Goal: Information Seeking & Learning: Learn about a topic

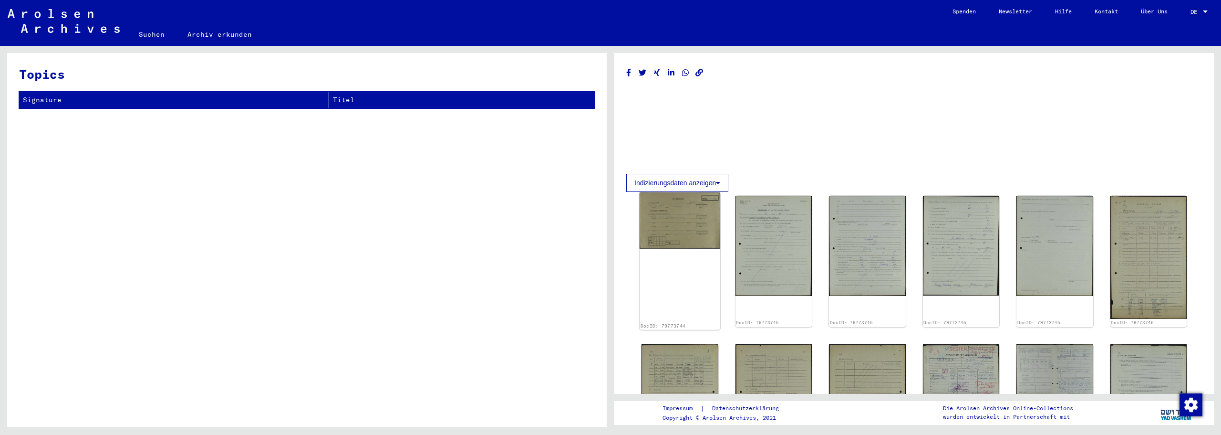
click at [681, 234] on img at bounding box center [680, 220] width 81 height 56
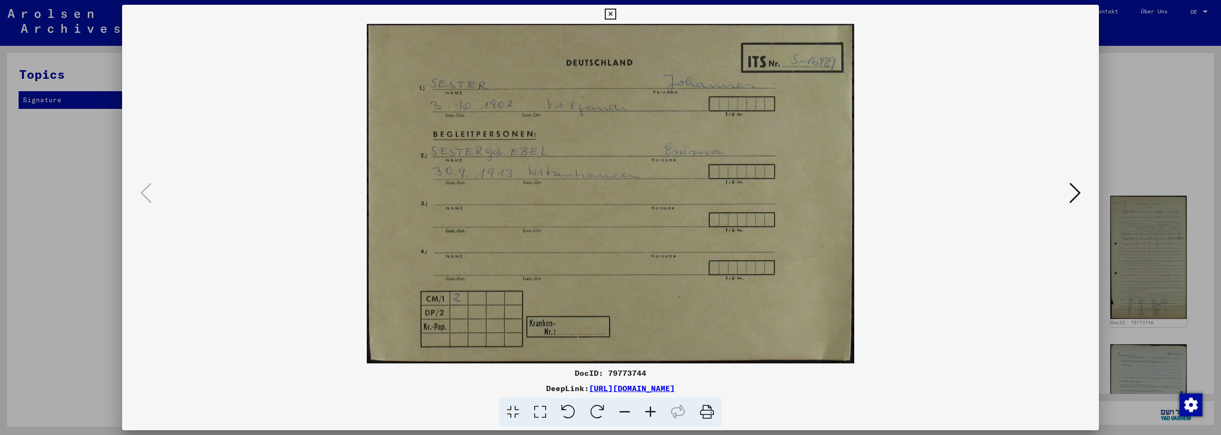
click at [1077, 190] on icon at bounding box center [1075, 192] width 11 height 23
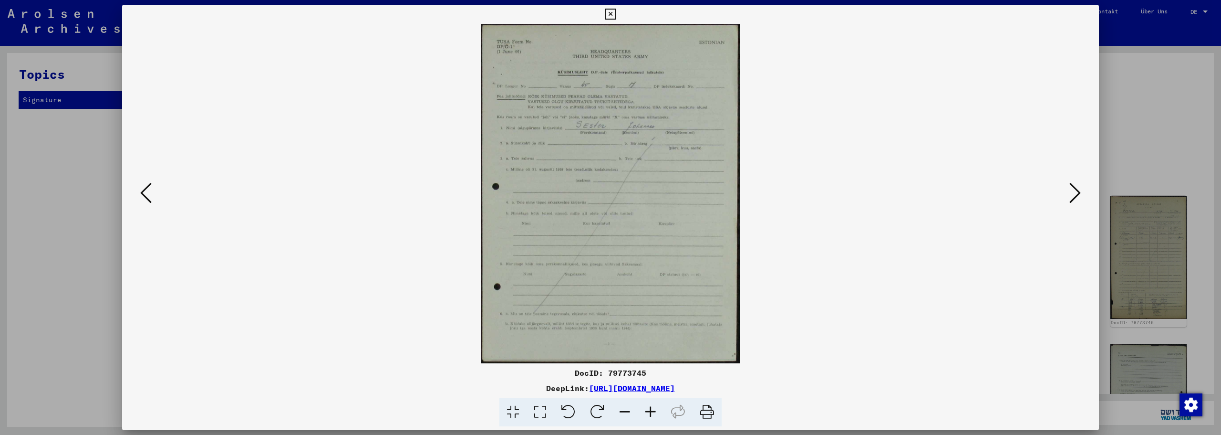
click at [1079, 191] on icon at bounding box center [1075, 192] width 11 height 23
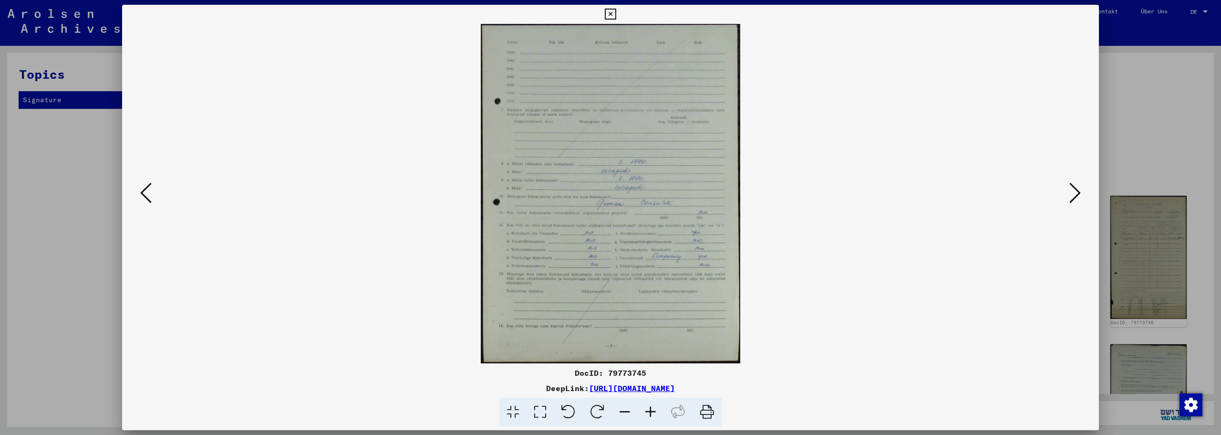
click at [1079, 191] on icon at bounding box center [1075, 192] width 11 height 23
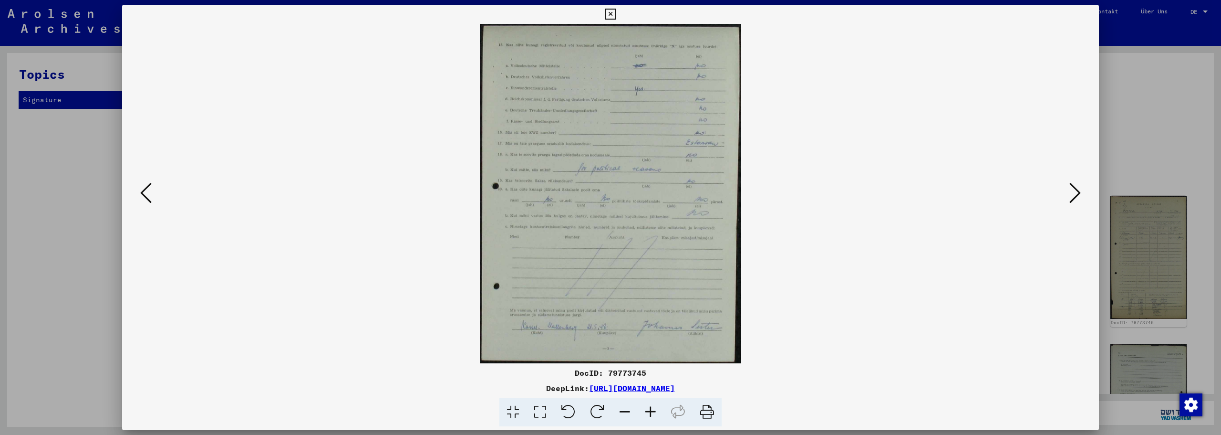
click at [1079, 191] on icon at bounding box center [1075, 192] width 11 height 23
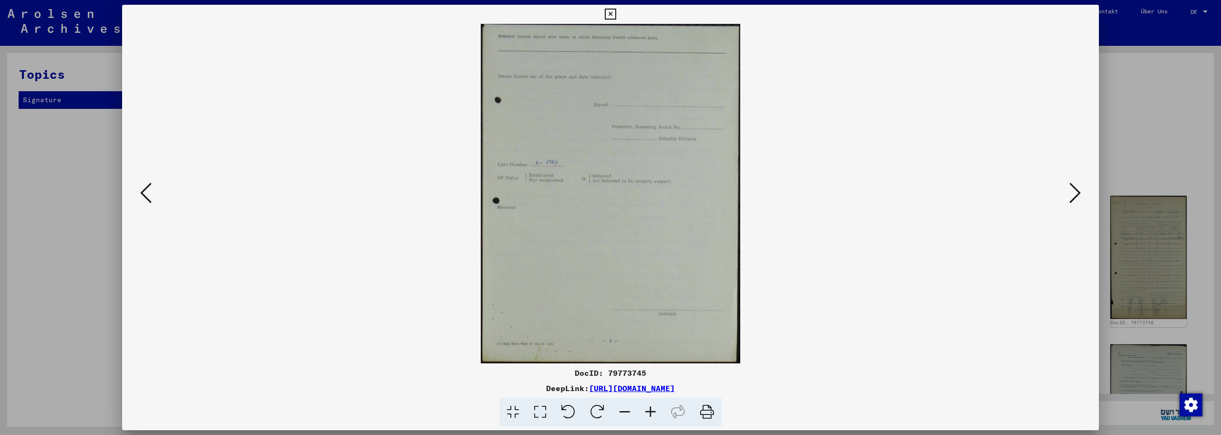
click at [1079, 191] on icon at bounding box center [1075, 192] width 11 height 23
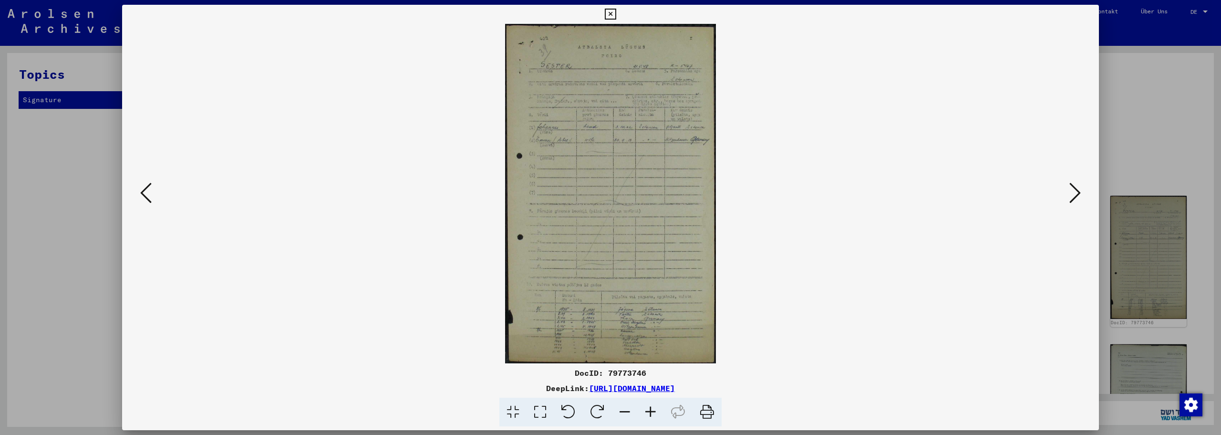
click at [1079, 191] on icon at bounding box center [1075, 192] width 11 height 23
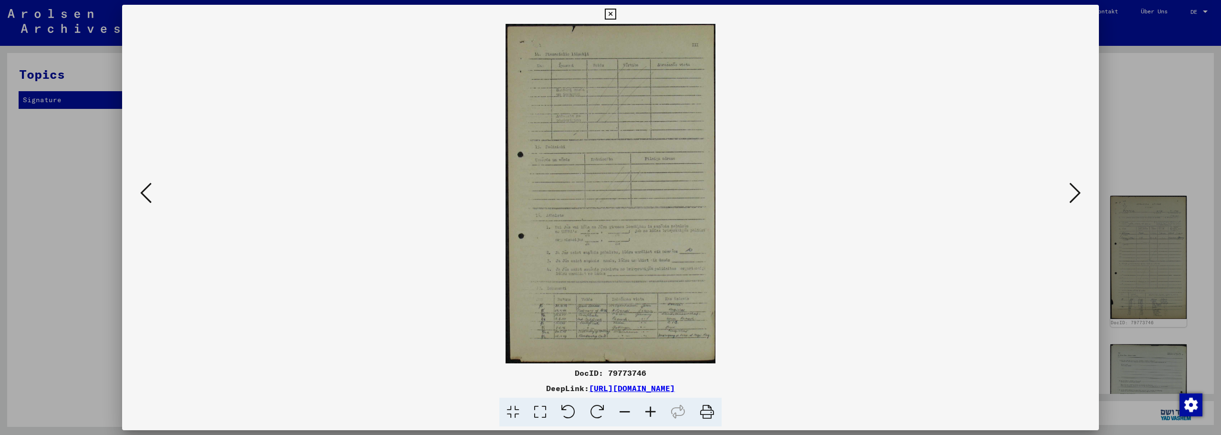
click at [651, 406] on icon at bounding box center [651, 411] width 26 height 29
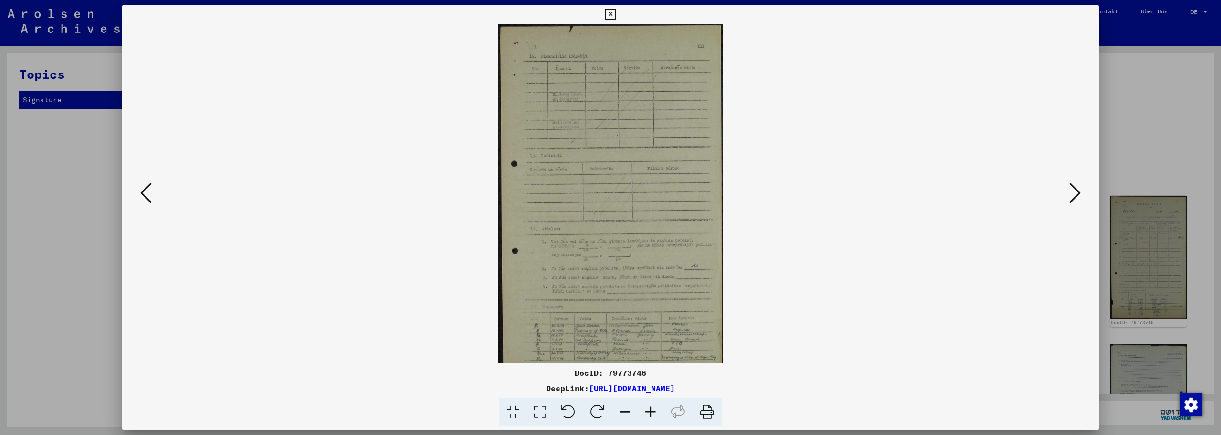
click at [651, 406] on icon at bounding box center [651, 411] width 26 height 29
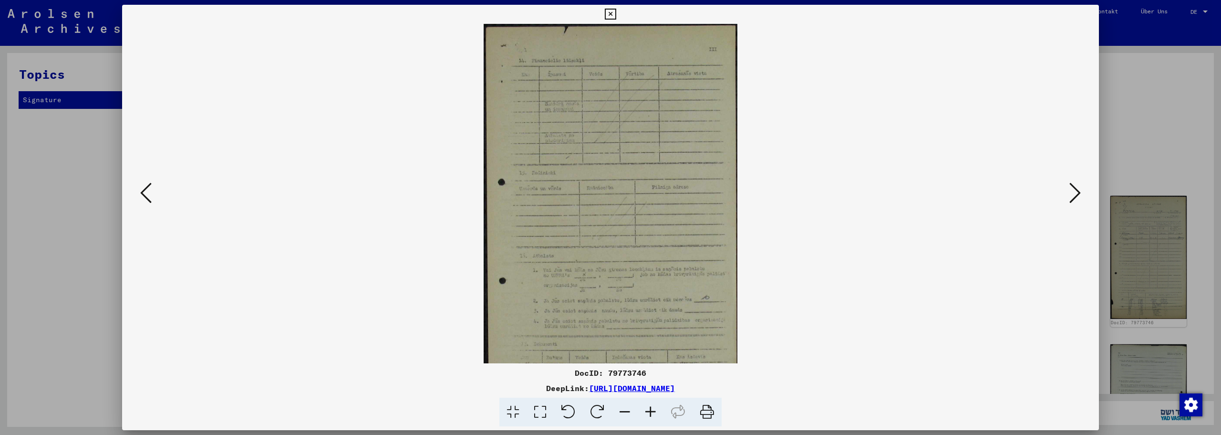
click at [651, 406] on icon at bounding box center [651, 411] width 26 height 29
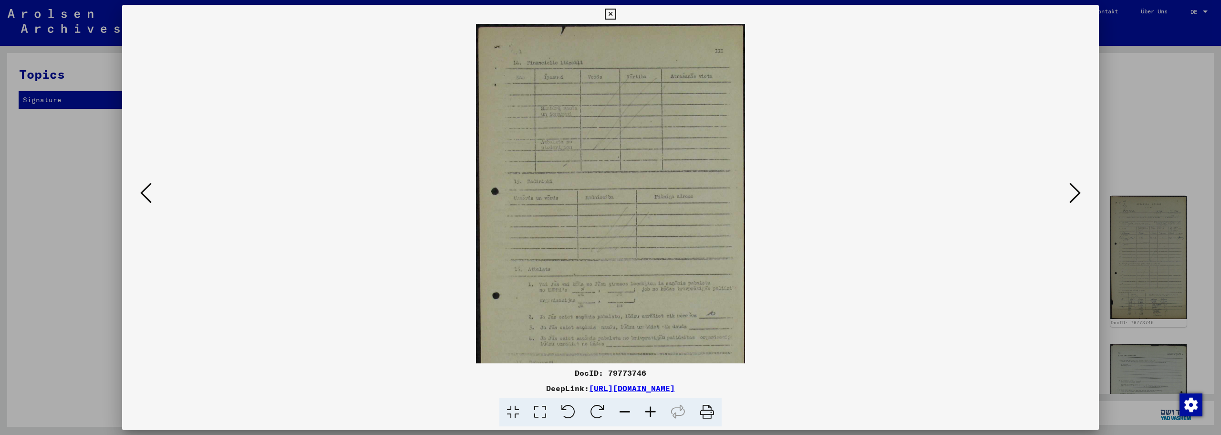
click at [651, 406] on icon at bounding box center [651, 411] width 26 height 29
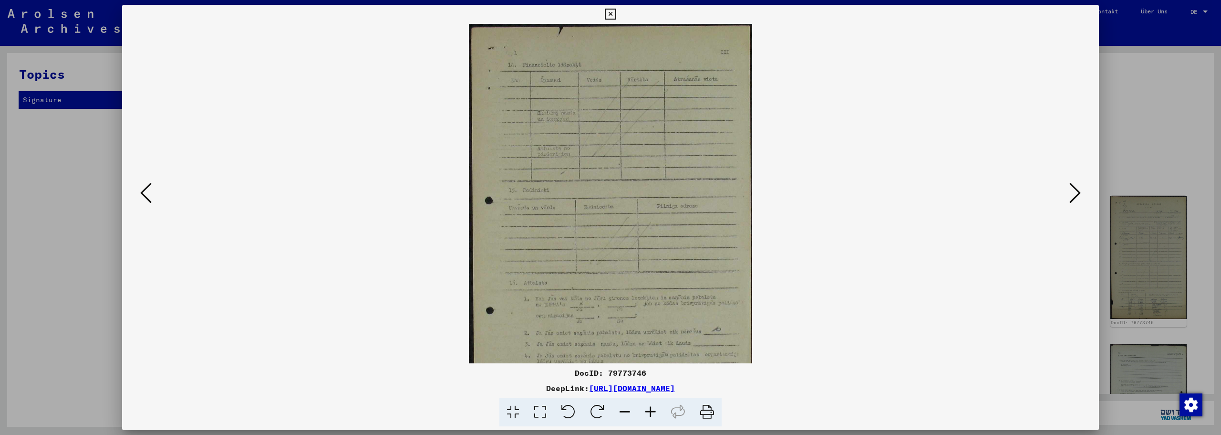
click at [651, 406] on icon at bounding box center [651, 411] width 26 height 29
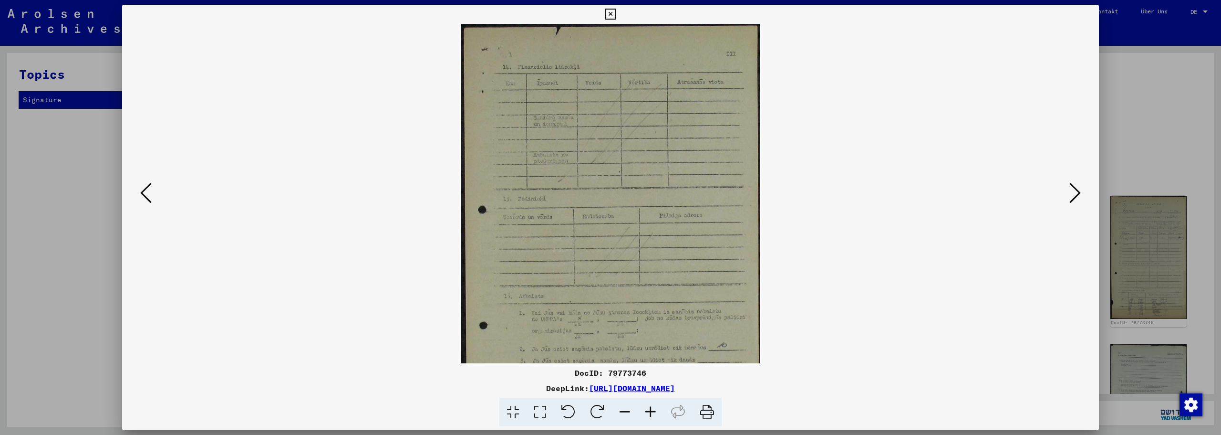
click at [651, 406] on icon at bounding box center [651, 411] width 26 height 29
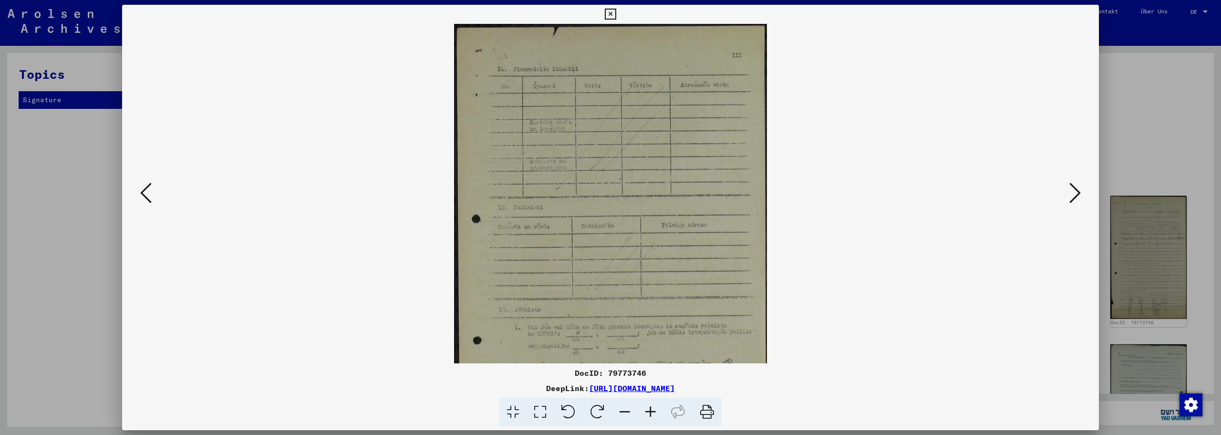
click at [651, 406] on icon at bounding box center [651, 411] width 26 height 29
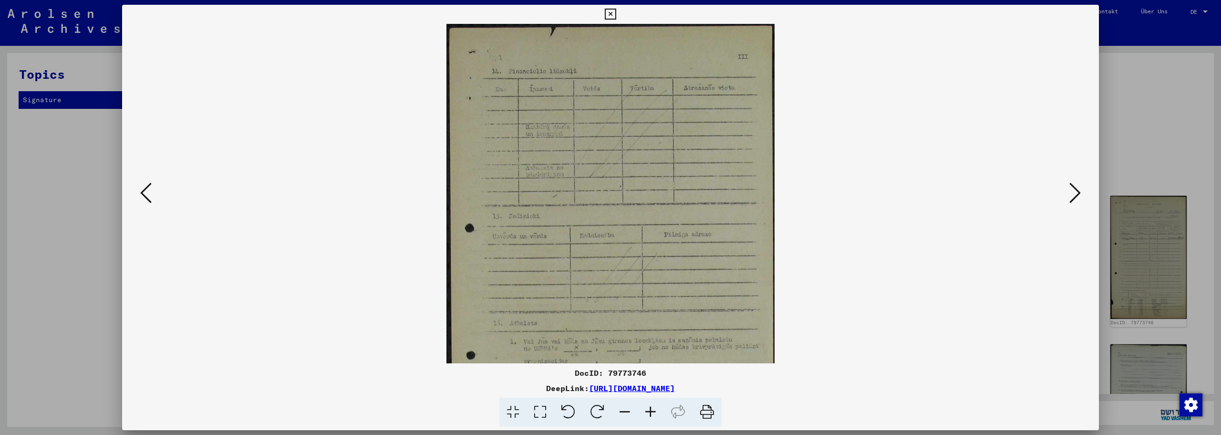
click at [651, 406] on icon at bounding box center [651, 411] width 26 height 29
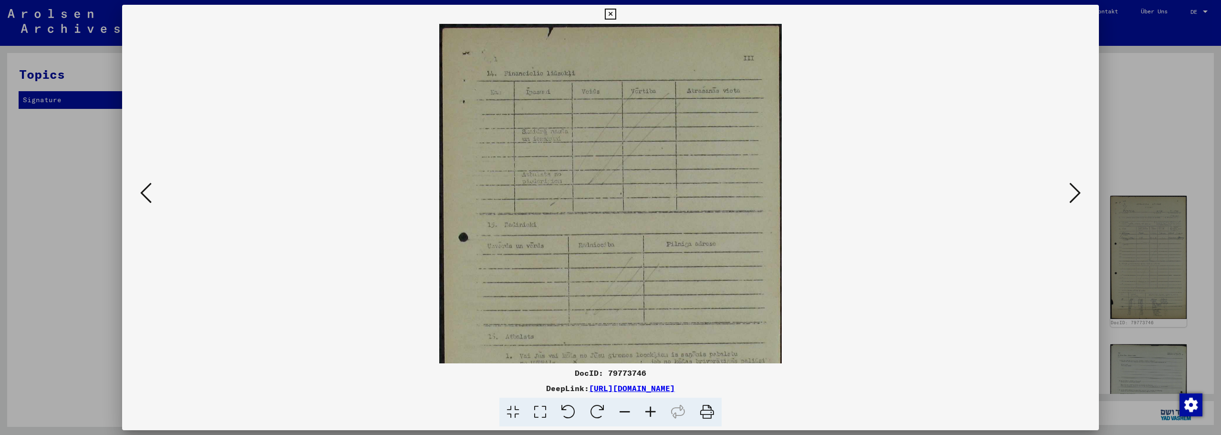
click at [651, 406] on icon at bounding box center [651, 411] width 26 height 29
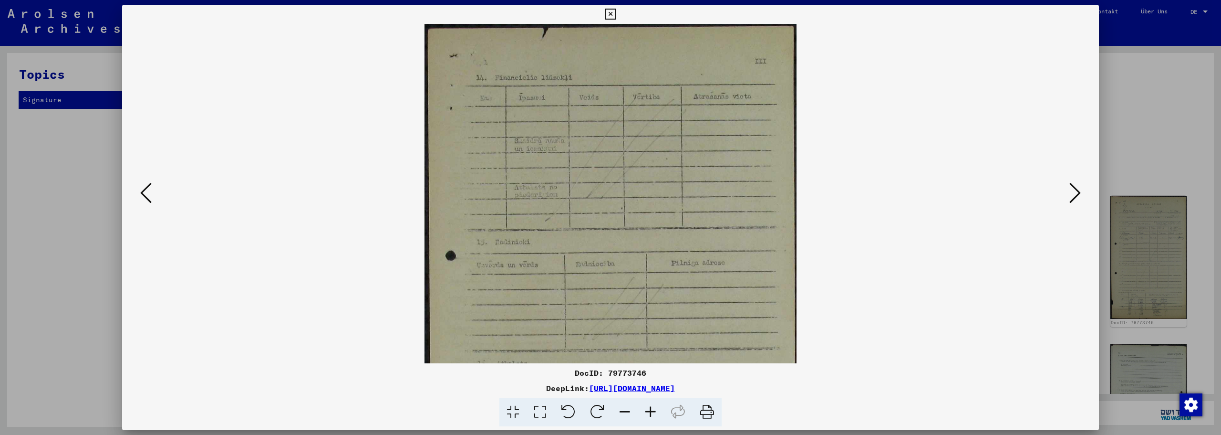
click at [651, 406] on icon at bounding box center [651, 411] width 26 height 29
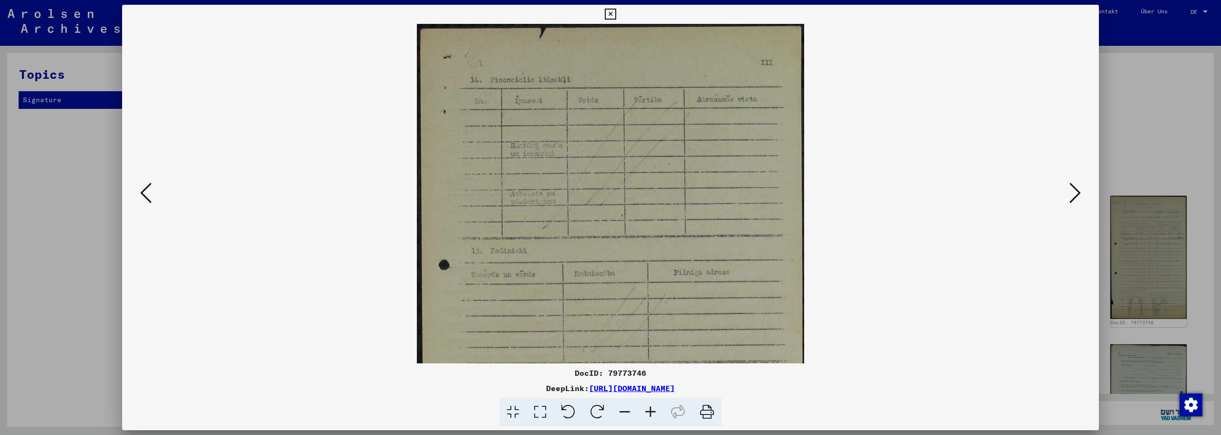
click at [651, 406] on icon at bounding box center [651, 411] width 26 height 29
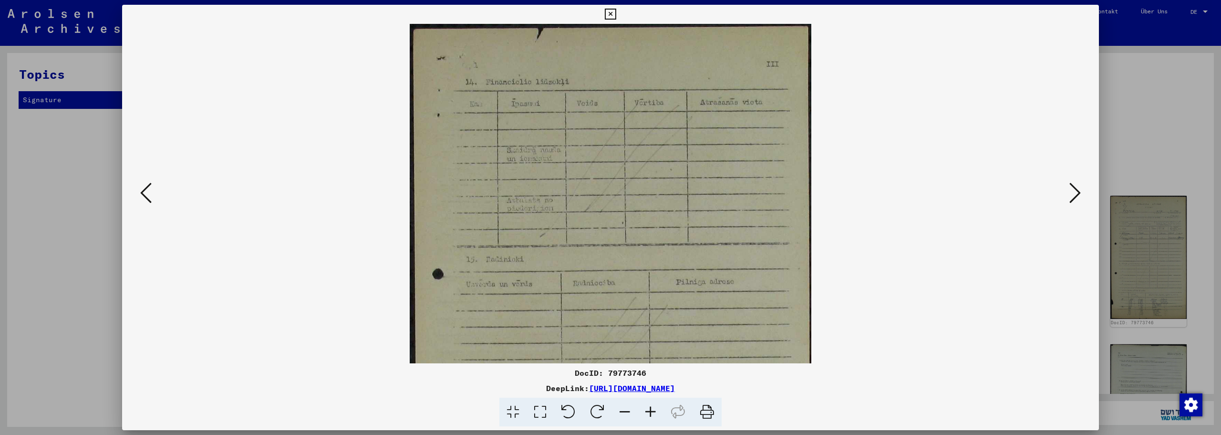
click at [651, 406] on icon at bounding box center [651, 411] width 26 height 29
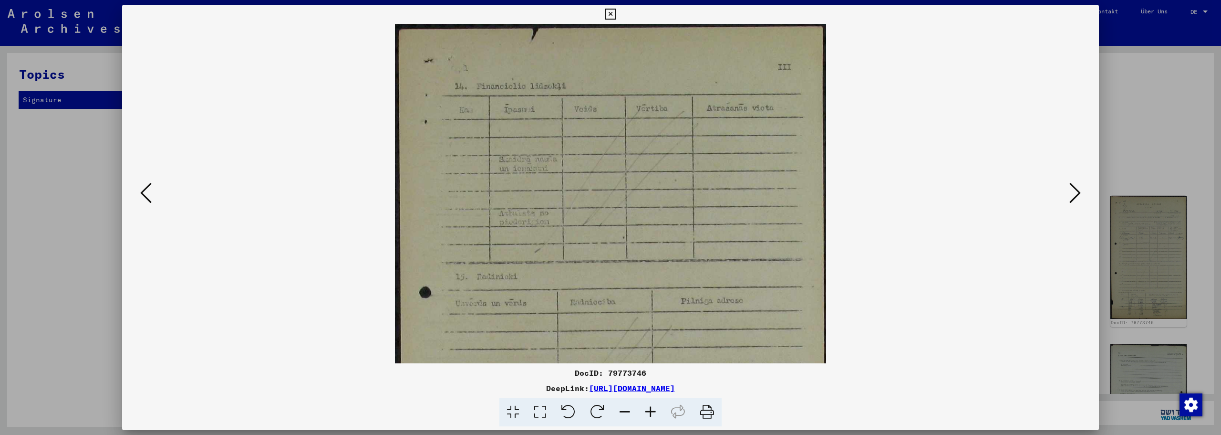
click at [651, 406] on icon at bounding box center [651, 411] width 26 height 29
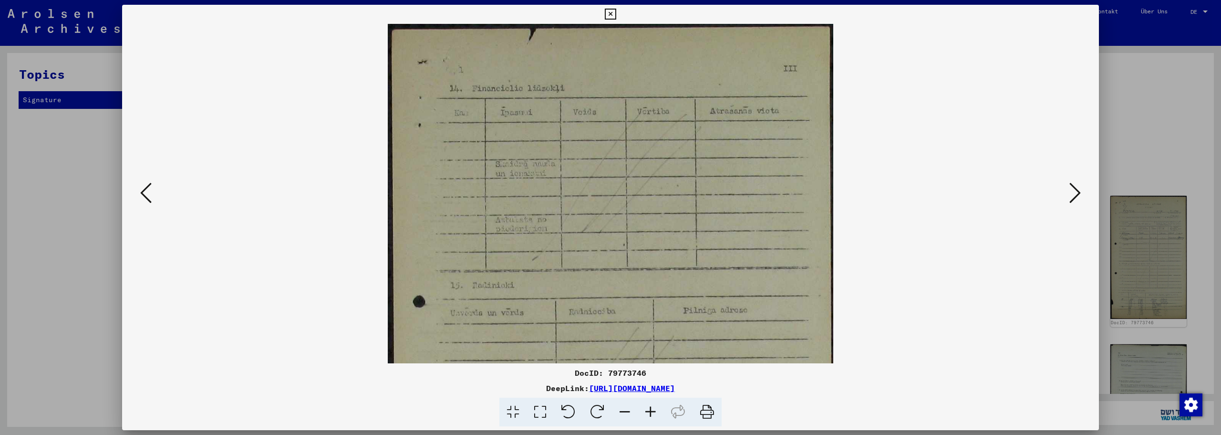
click at [651, 406] on icon at bounding box center [651, 411] width 26 height 29
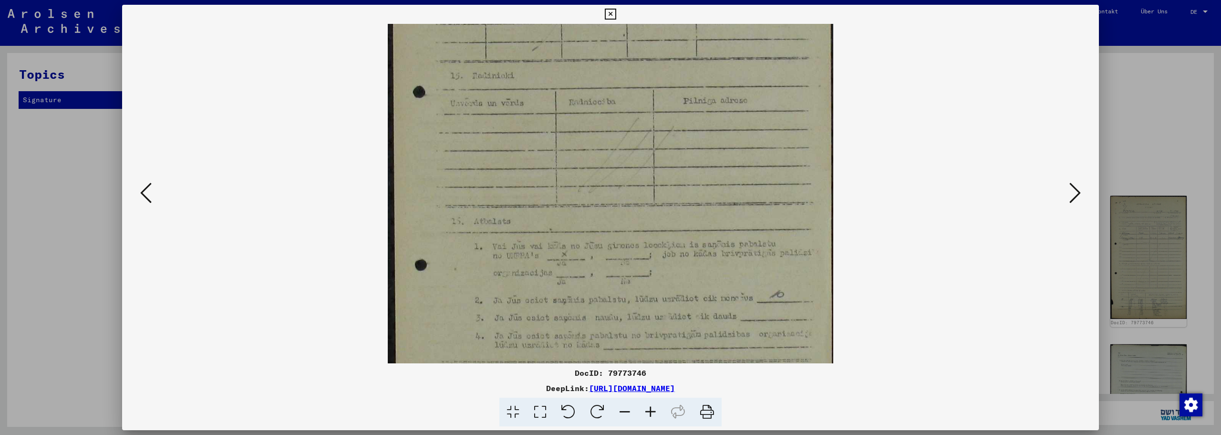
drag, startPoint x: 594, startPoint y: 307, endPoint x: 619, endPoint y: 96, distance: 212.3
click at [619, 96] on img at bounding box center [611, 174] width 446 height 721
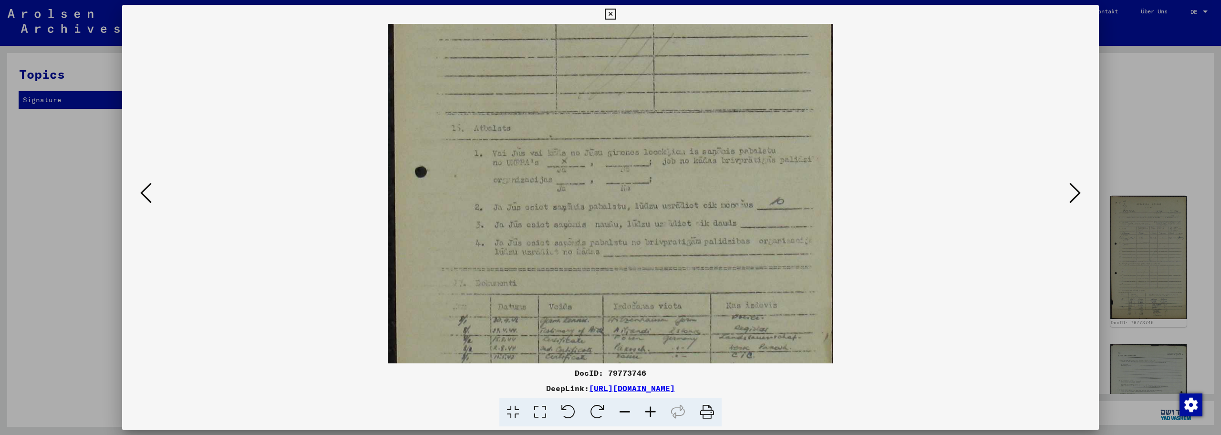
drag, startPoint x: 629, startPoint y: 213, endPoint x: 633, endPoint y: 122, distance: 91.7
click at [633, 122] on img at bounding box center [611, 81] width 446 height 721
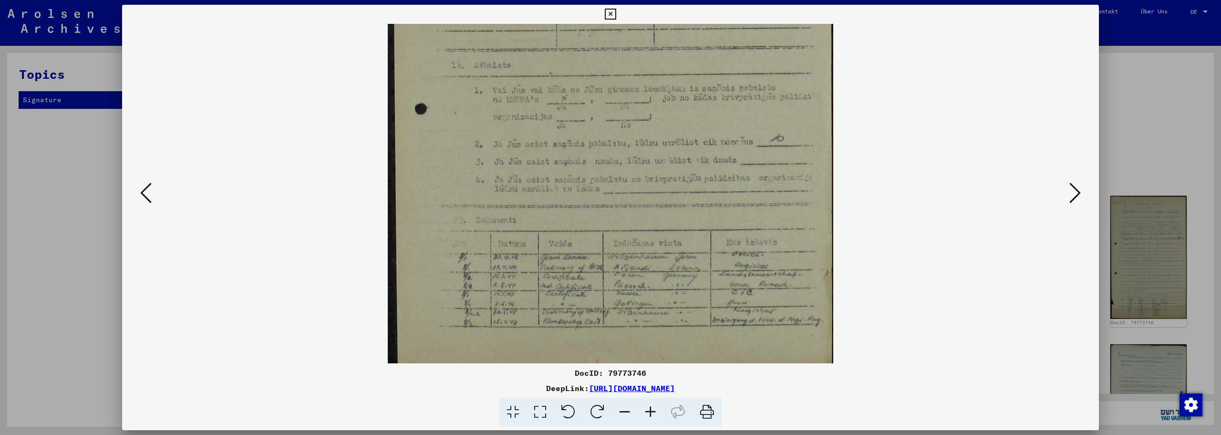
scroll to position [382, 0]
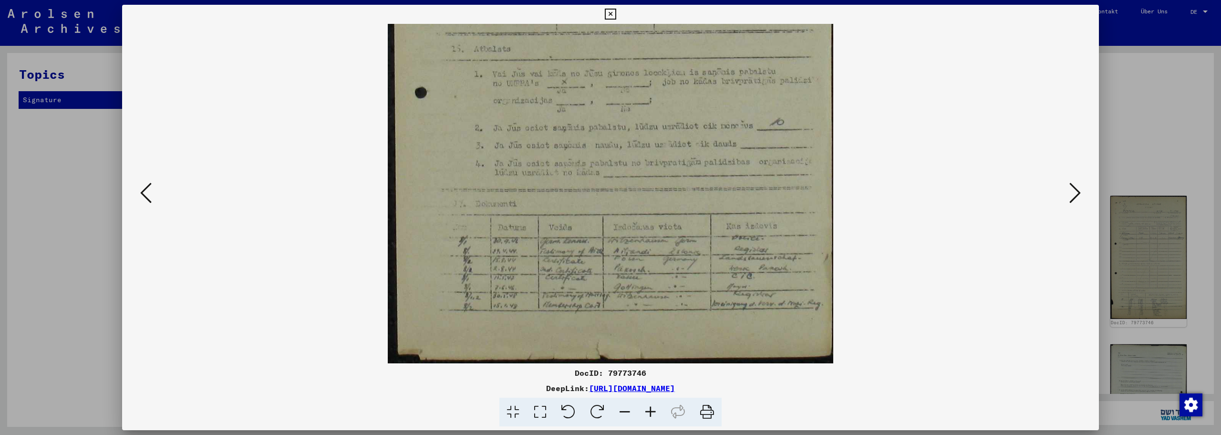
drag, startPoint x: 636, startPoint y: 205, endPoint x: 663, endPoint y: 122, distance: 87.5
click at [636, 108] on img at bounding box center [611, 2] width 446 height 721
click at [1075, 191] on icon at bounding box center [1075, 192] width 11 height 23
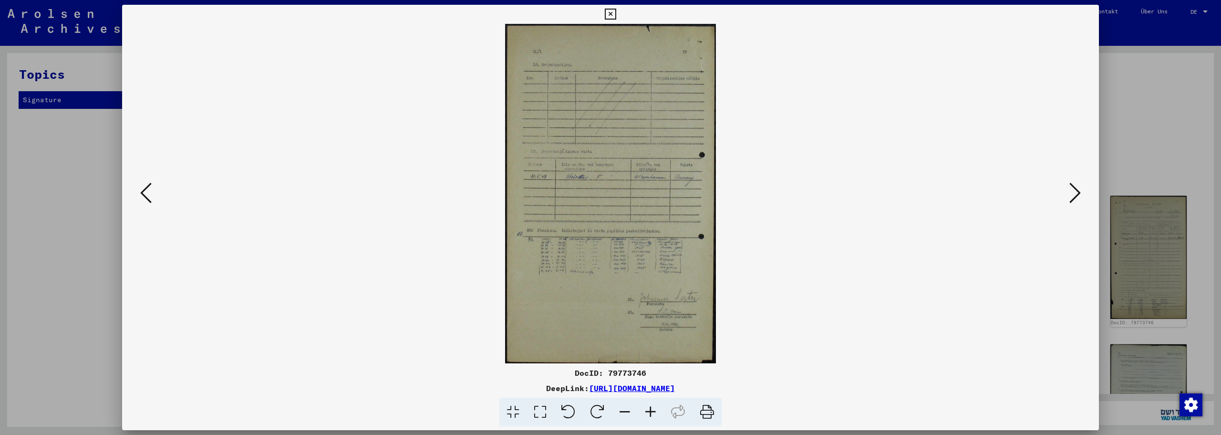
scroll to position [0, 0]
click at [1075, 191] on icon at bounding box center [1075, 192] width 11 height 23
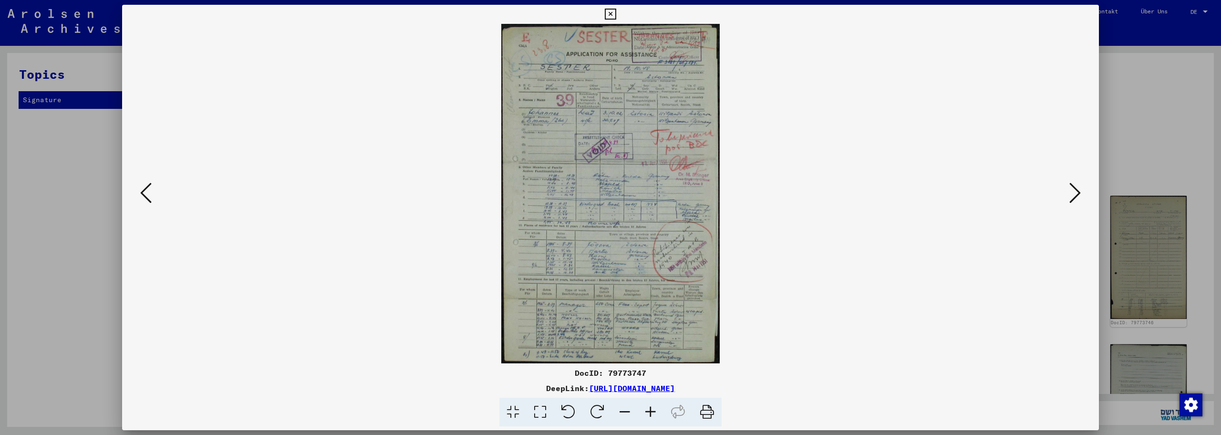
drag, startPoint x: 1075, startPoint y: 191, endPoint x: 943, endPoint y: 205, distance: 132.4
click at [976, 193] on div at bounding box center [610, 193] width 977 height 339
click at [648, 410] on icon at bounding box center [651, 411] width 26 height 29
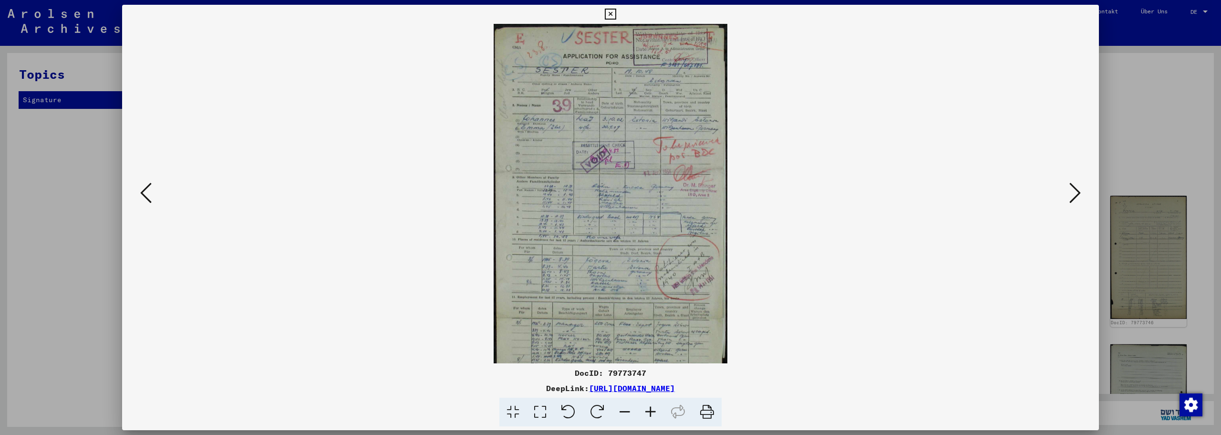
click at [648, 410] on icon at bounding box center [651, 411] width 26 height 29
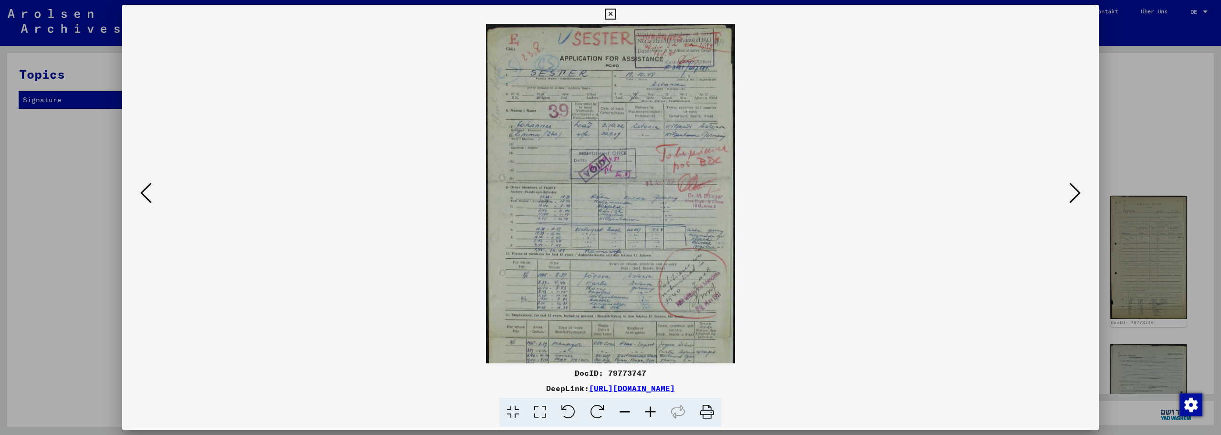
click at [648, 410] on icon at bounding box center [651, 411] width 26 height 29
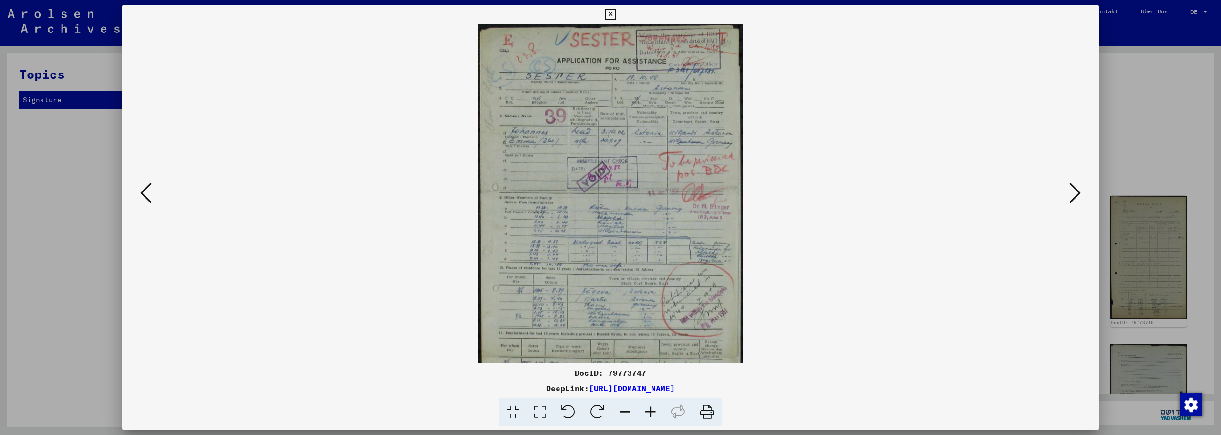
click at [648, 410] on icon at bounding box center [651, 411] width 26 height 29
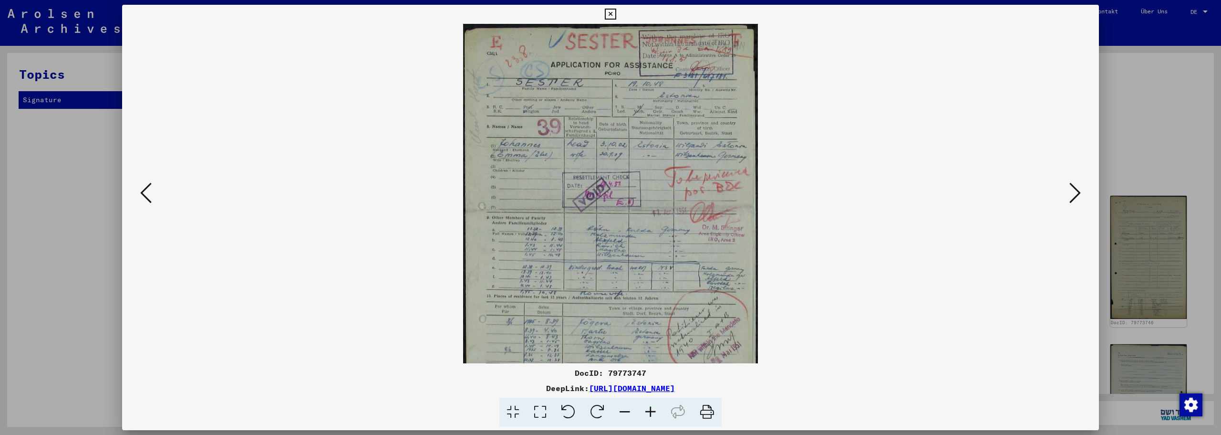
click at [648, 410] on icon at bounding box center [651, 411] width 26 height 29
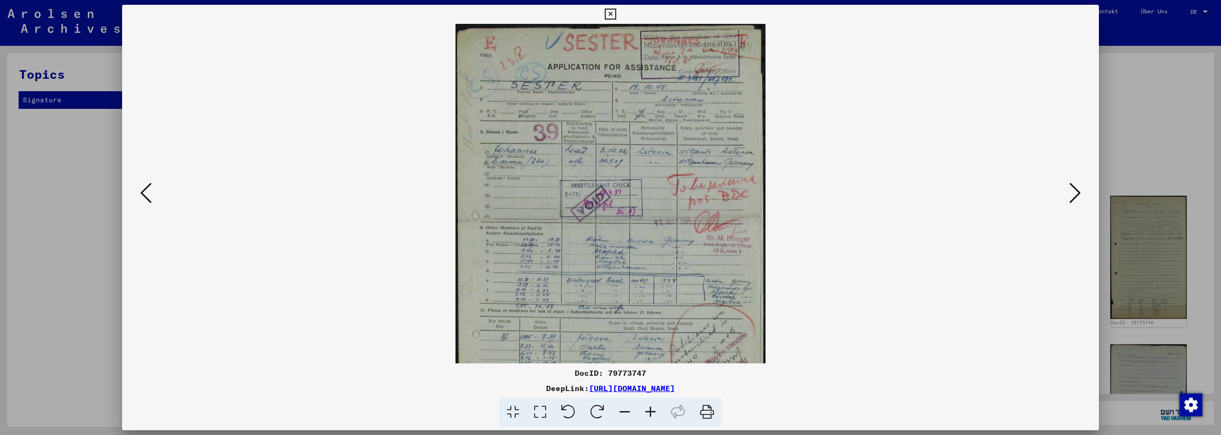
click at [648, 410] on icon at bounding box center [651, 411] width 26 height 29
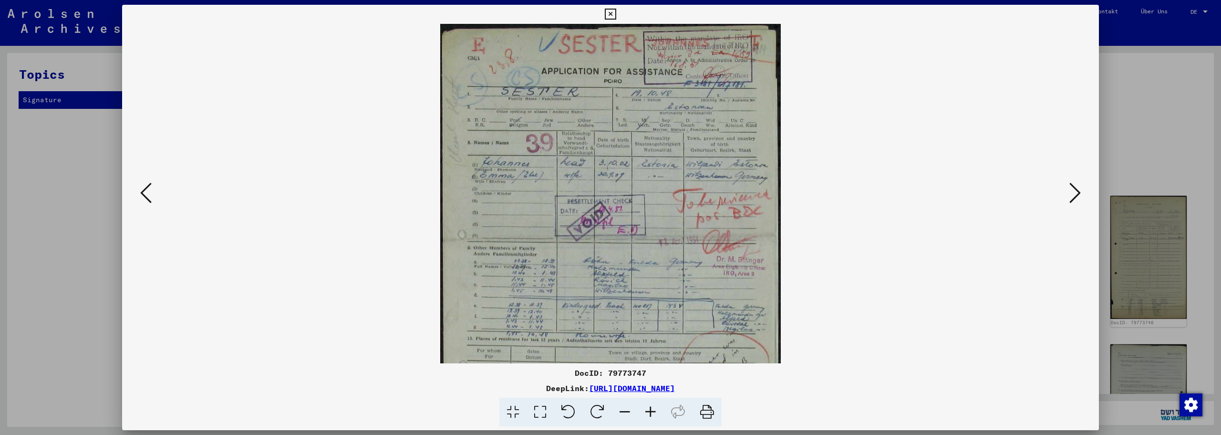
click at [648, 410] on icon at bounding box center [651, 411] width 26 height 29
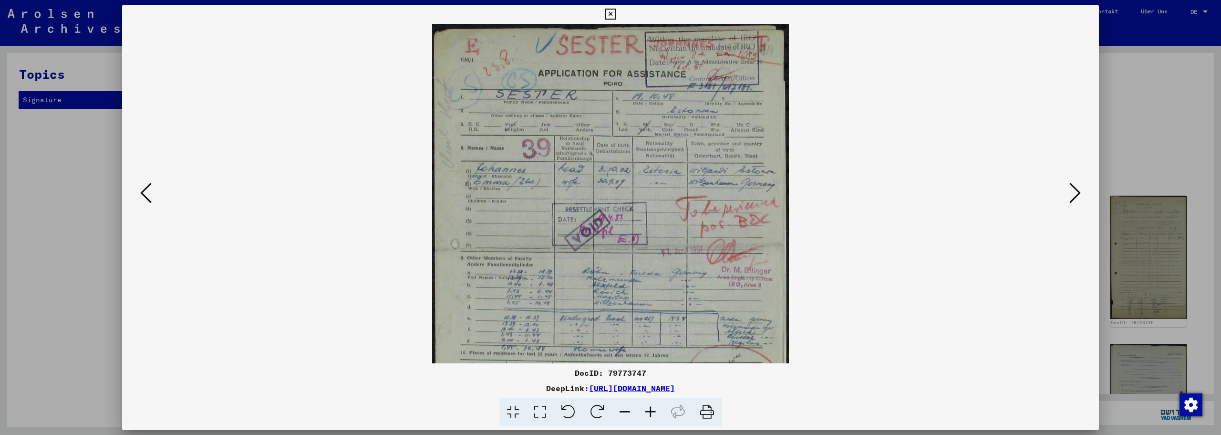
click at [648, 410] on icon at bounding box center [651, 411] width 26 height 29
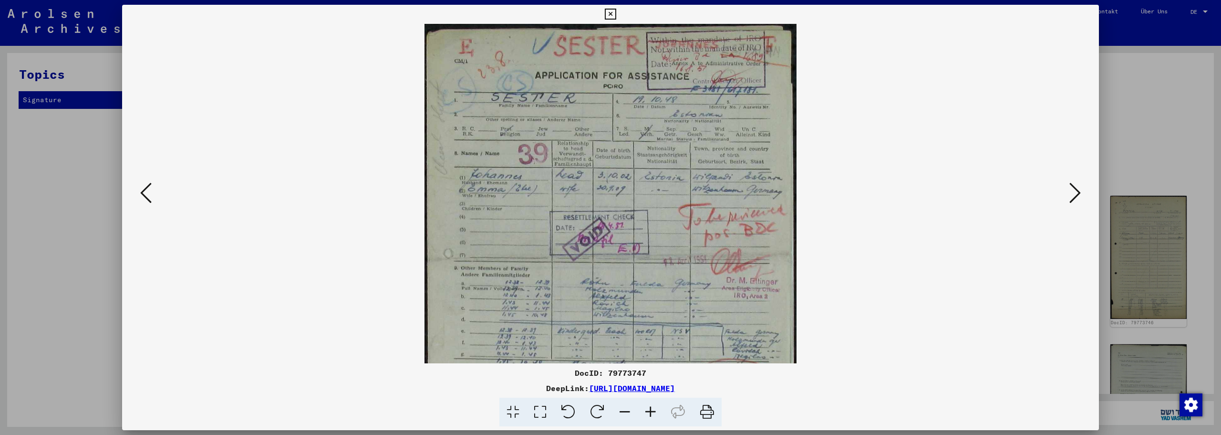
click at [648, 410] on icon at bounding box center [651, 411] width 26 height 29
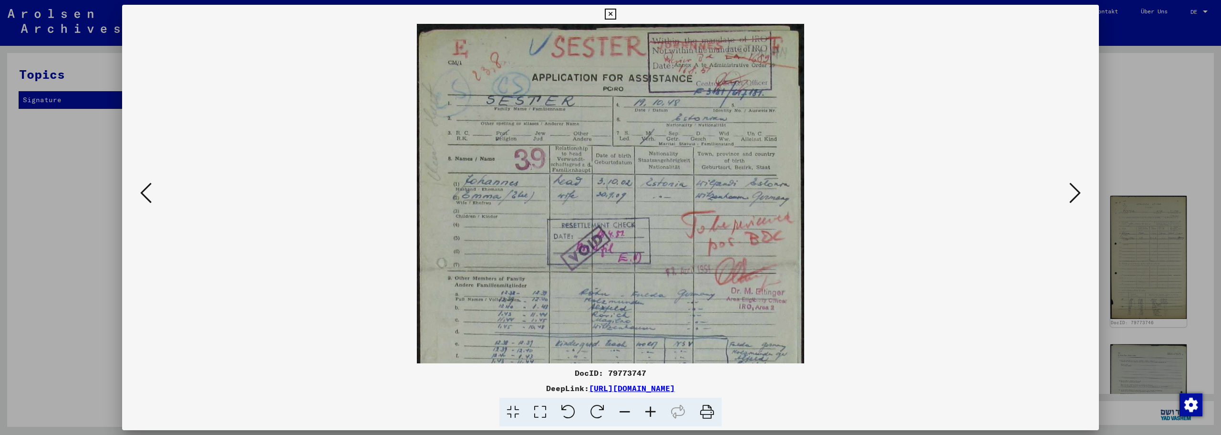
click at [648, 410] on icon at bounding box center [651, 411] width 26 height 29
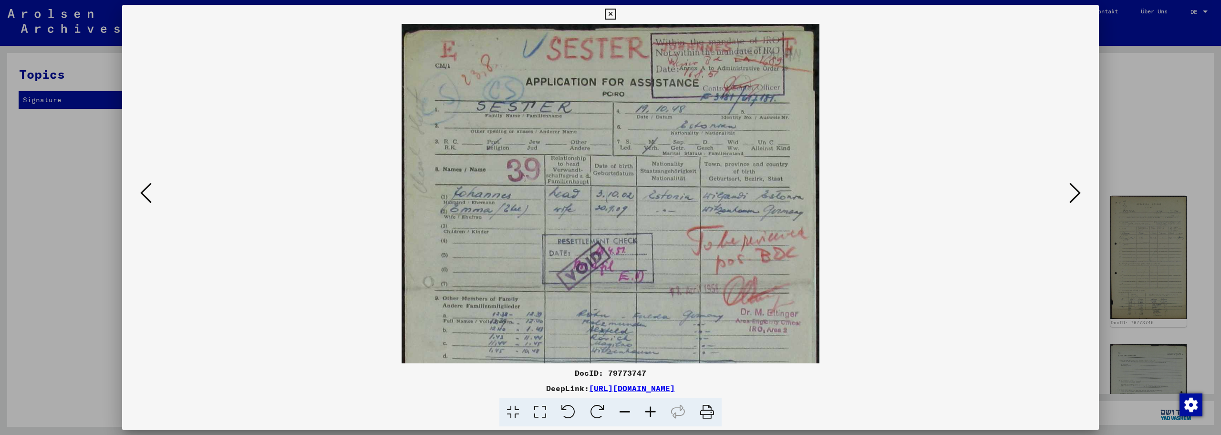
click at [648, 410] on icon at bounding box center [651, 411] width 26 height 29
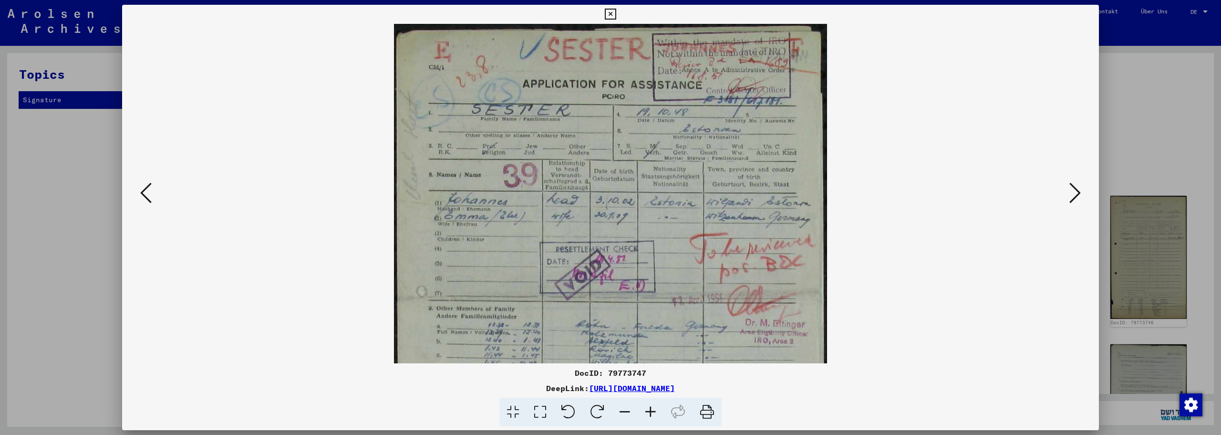
click at [648, 410] on icon at bounding box center [651, 411] width 26 height 29
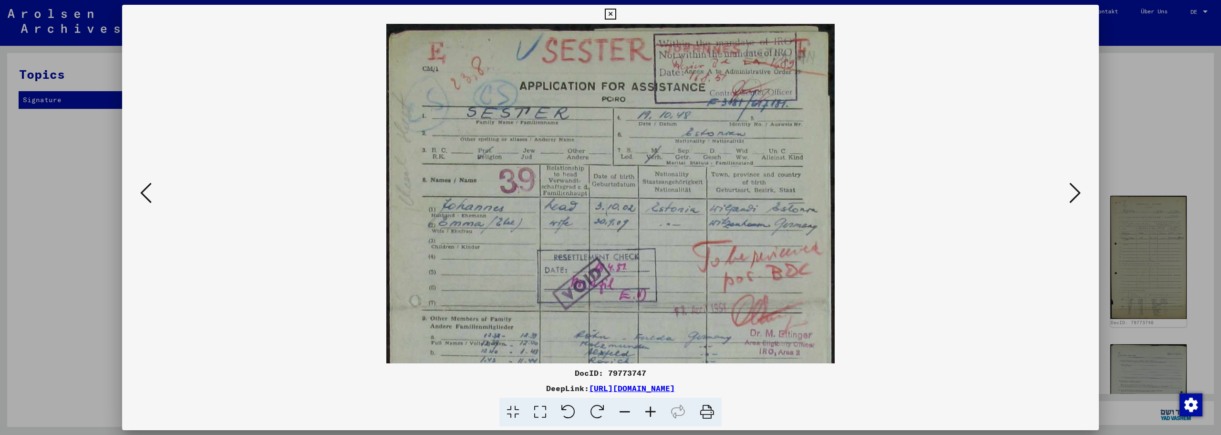
click at [648, 410] on icon at bounding box center [651, 411] width 26 height 29
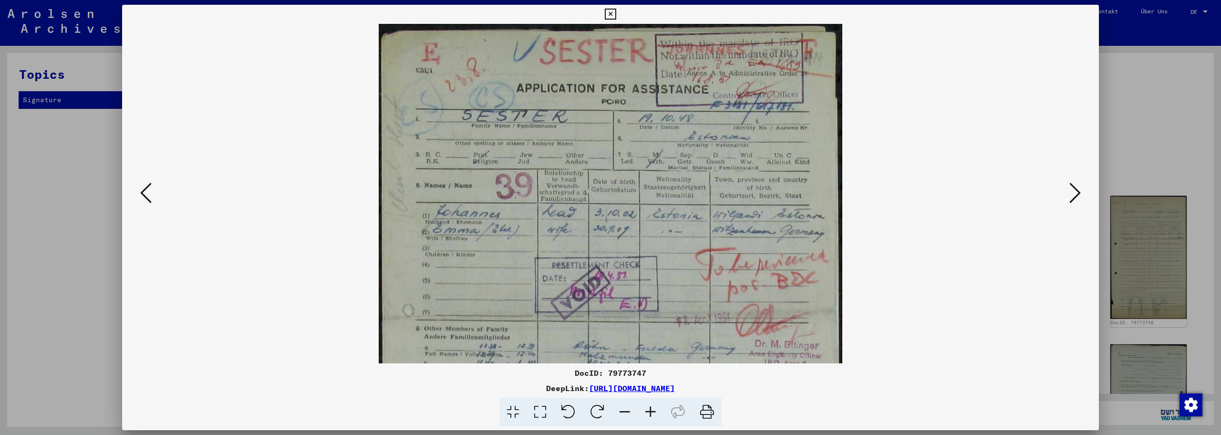
click at [648, 410] on icon at bounding box center [651, 411] width 26 height 29
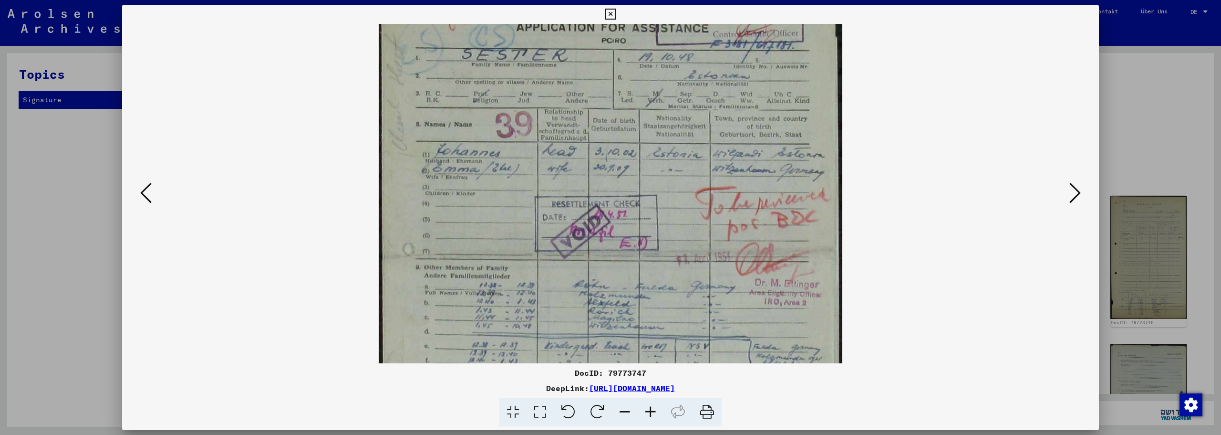
scroll to position [62, 0]
drag, startPoint x: 624, startPoint y: 313, endPoint x: 627, endPoint y: 252, distance: 61.2
click at [627, 252] on img at bounding box center [611, 322] width 464 height 721
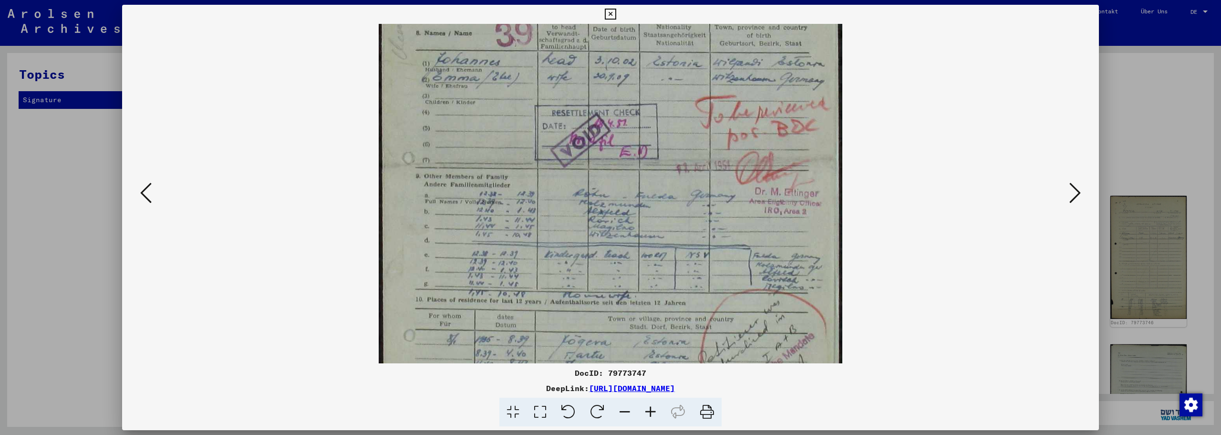
drag, startPoint x: 531, startPoint y: 238, endPoint x: 535, endPoint y: 158, distance: 80.3
click at [535, 158] on img at bounding box center [611, 232] width 464 height 721
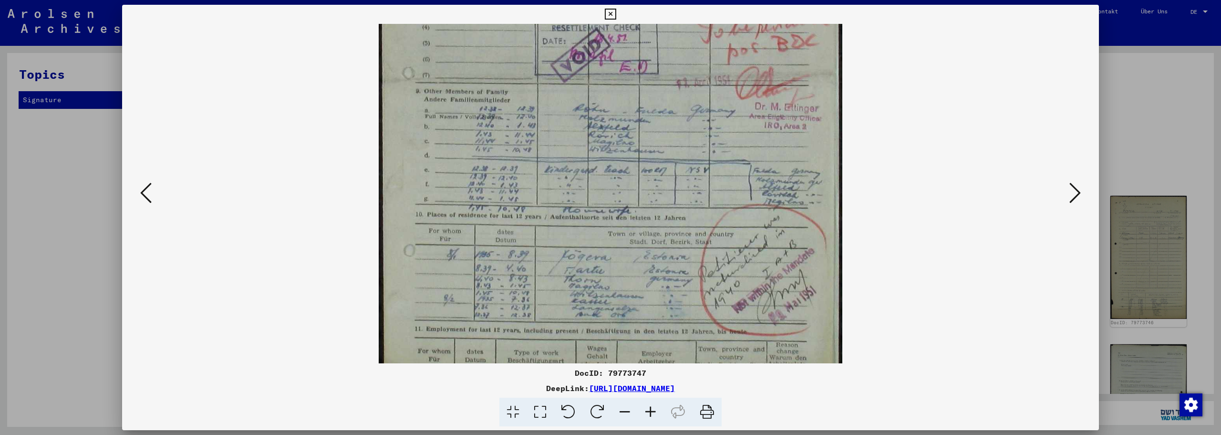
drag, startPoint x: 558, startPoint y: 247, endPoint x: 563, endPoint y: 162, distance: 85.1
click at [563, 162] on img at bounding box center [611, 147] width 464 height 721
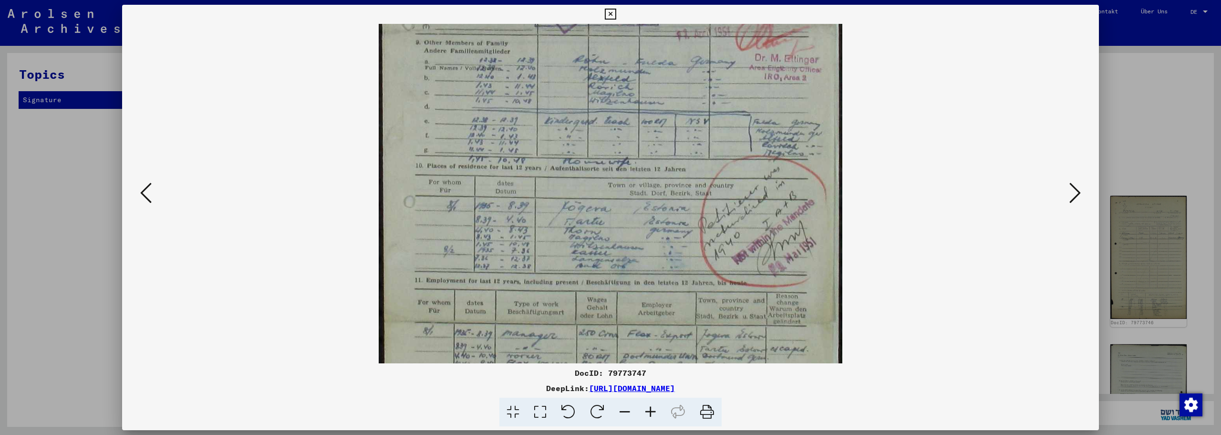
scroll to position [287, 0]
drag, startPoint x: 576, startPoint y: 244, endPoint x: 578, endPoint y: 196, distance: 48.7
click at [578, 196] on img at bounding box center [611, 97] width 464 height 721
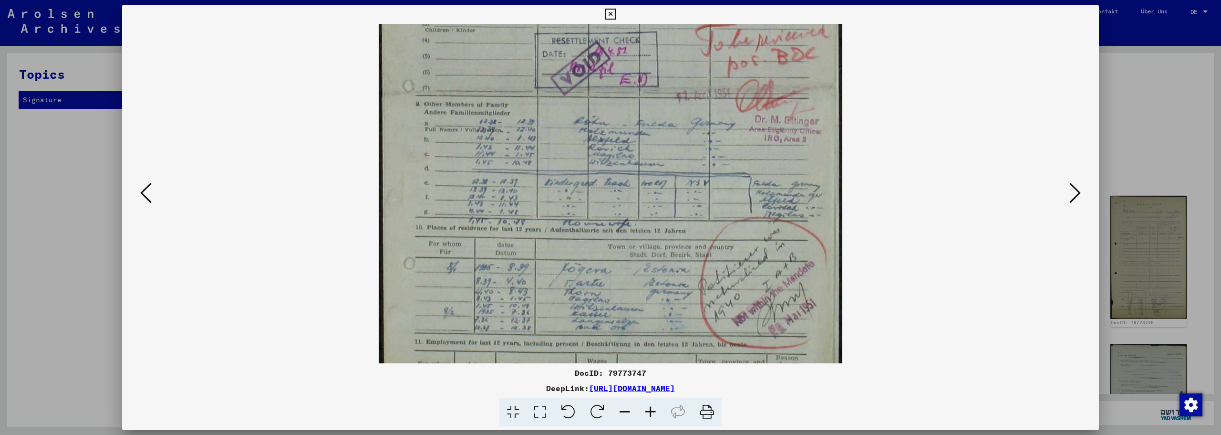
drag, startPoint x: 555, startPoint y: 225, endPoint x: 547, endPoint y: 291, distance: 66.8
click at [547, 291] on img at bounding box center [611, 160] width 464 height 721
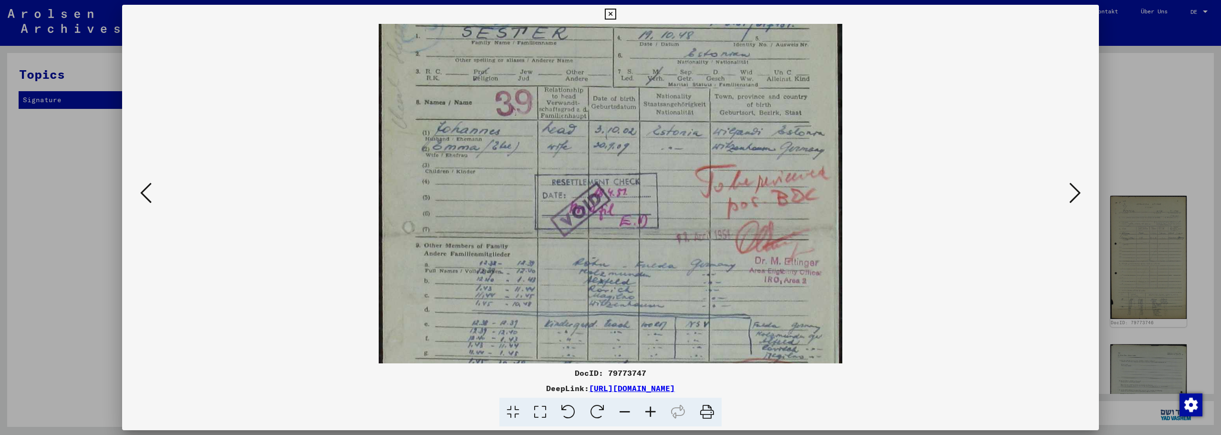
drag, startPoint x: 530, startPoint y: 195, endPoint x: 527, endPoint y: 327, distance: 132.2
click at [527, 327] on img at bounding box center [611, 301] width 464 height 721
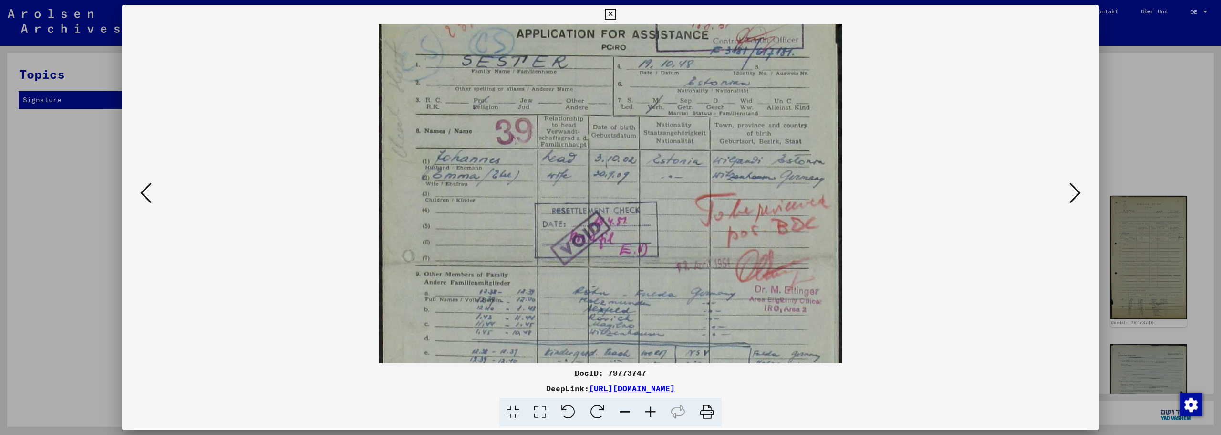
scroll to position [47, 0]
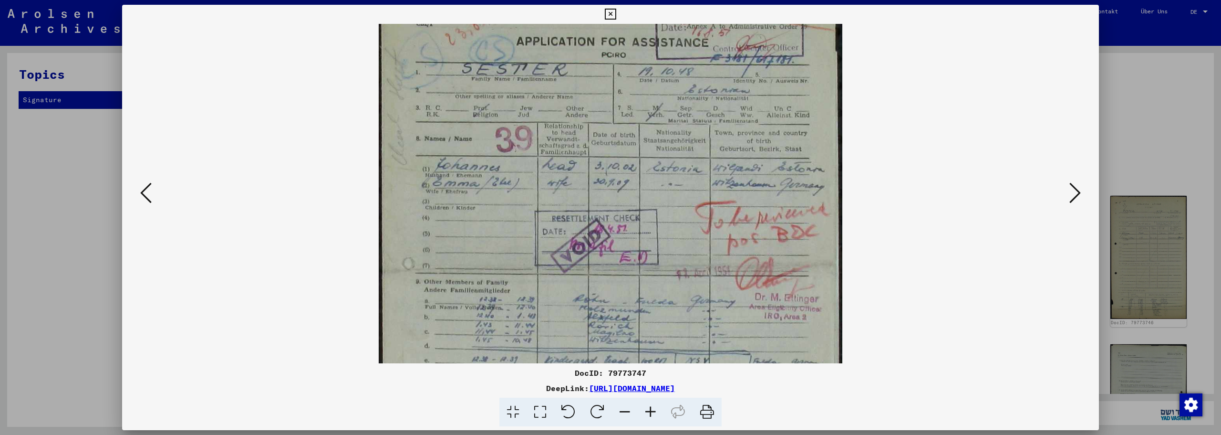
drag, startPoint x: 505, startPoint y: 212, endPoint x: 503, endPoint y: 248, distance: 35.9
click at [503, 248] on img at bounding box center [611, 337] width 464 height 721
click at [1072, 190] on icon at bounding box center [1075, 192] width 11 height 23
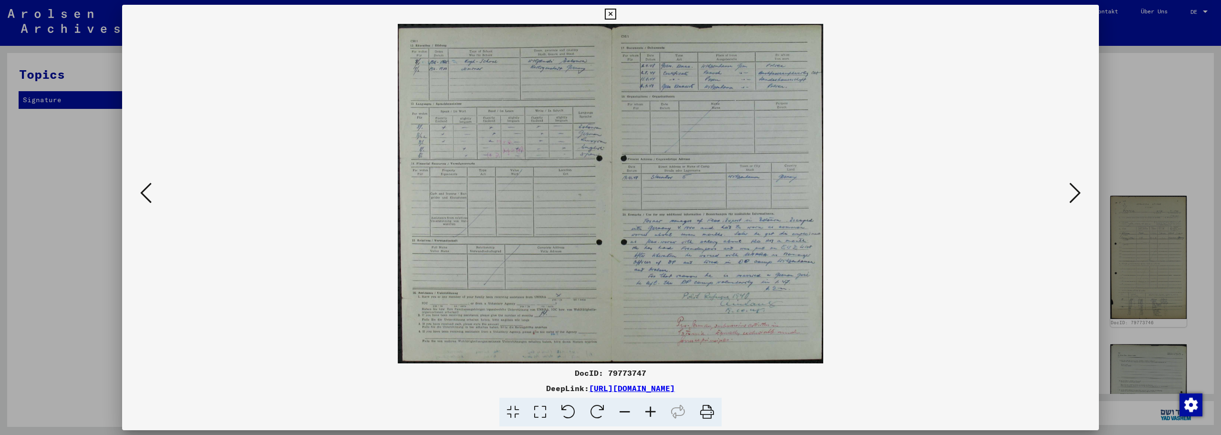
click at [612, 10] on icon at bounding box center [610, 14] width 11 height 11
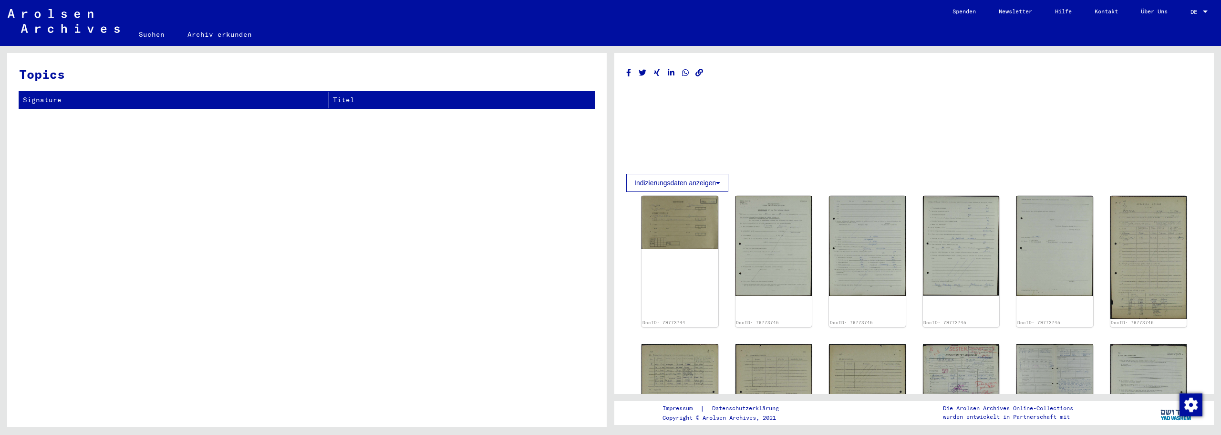
click at [157, 37] on link "Suchen" at bounding box center [151, 34] width 49 height 23
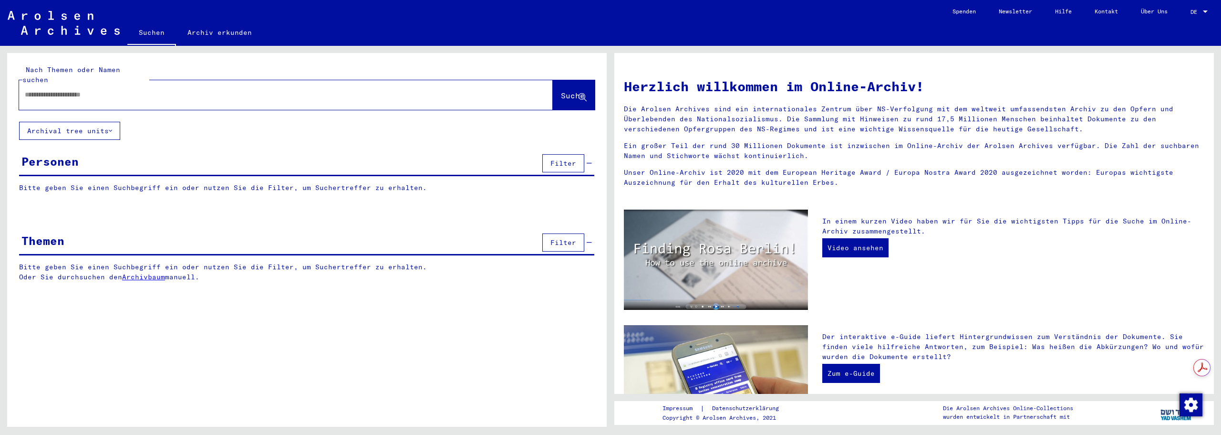
click at [153, 90] on input "text" at bounding box center [275, 95] width 500 height 10
type input "********"
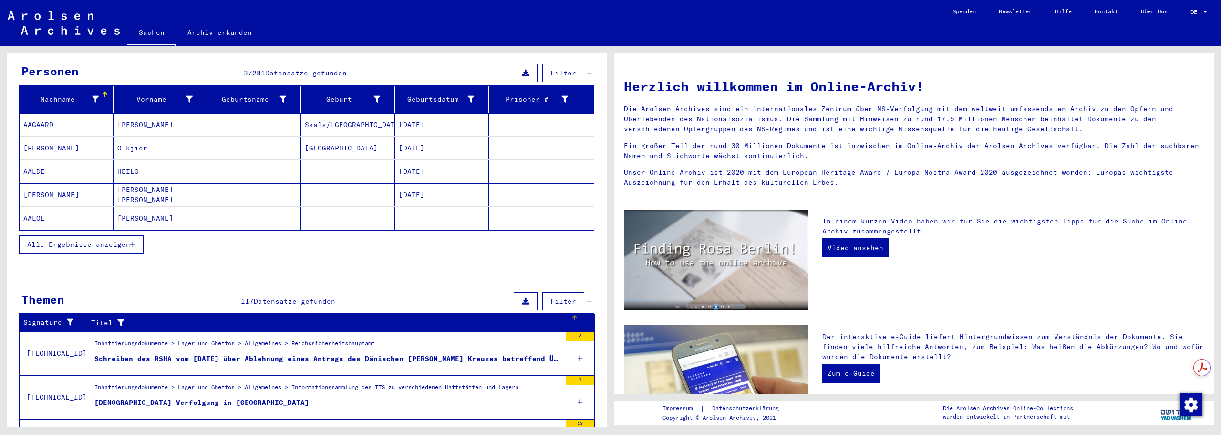
scroll to position [233, 0]
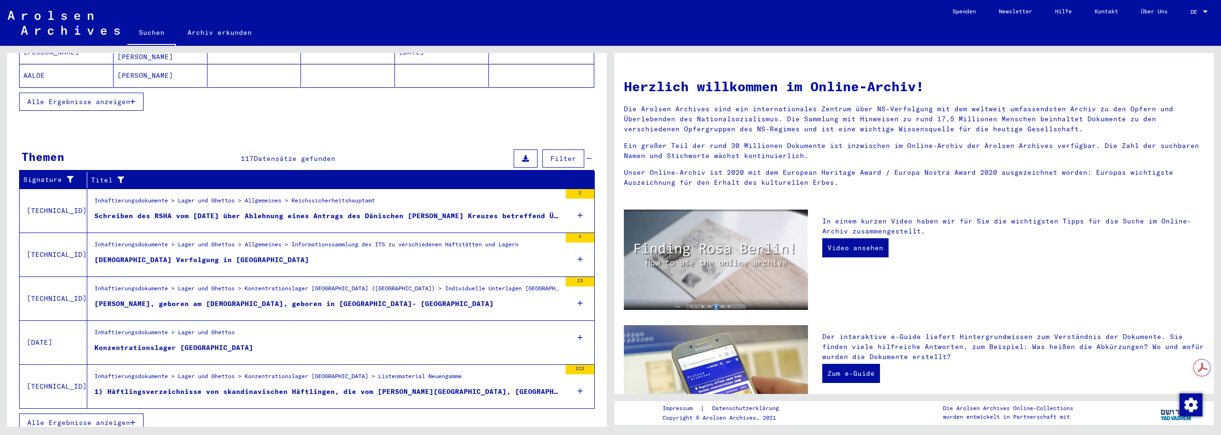
click at [116, 418] on span "Alle Ergebnisse anzeigen" at bounding box center [78, 422] width 103 height 9
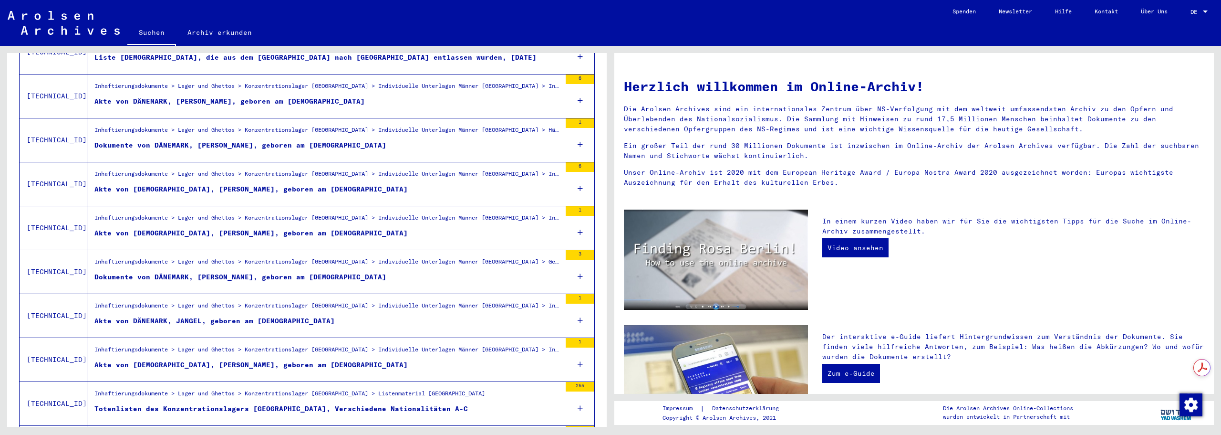
scroll to position [965, 0]
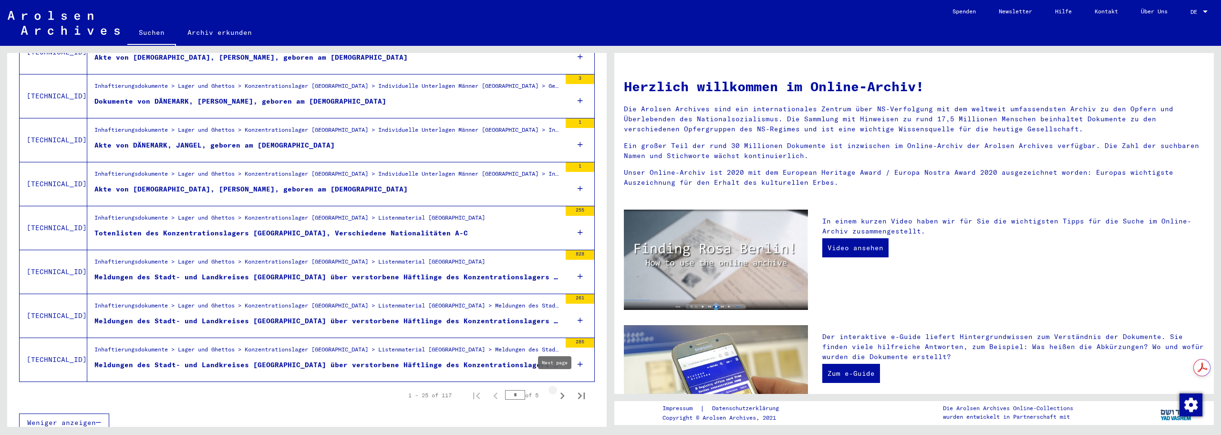
click at [558, 389] on icon "Next page" at bounding box center [562, 395] width 13 height 13
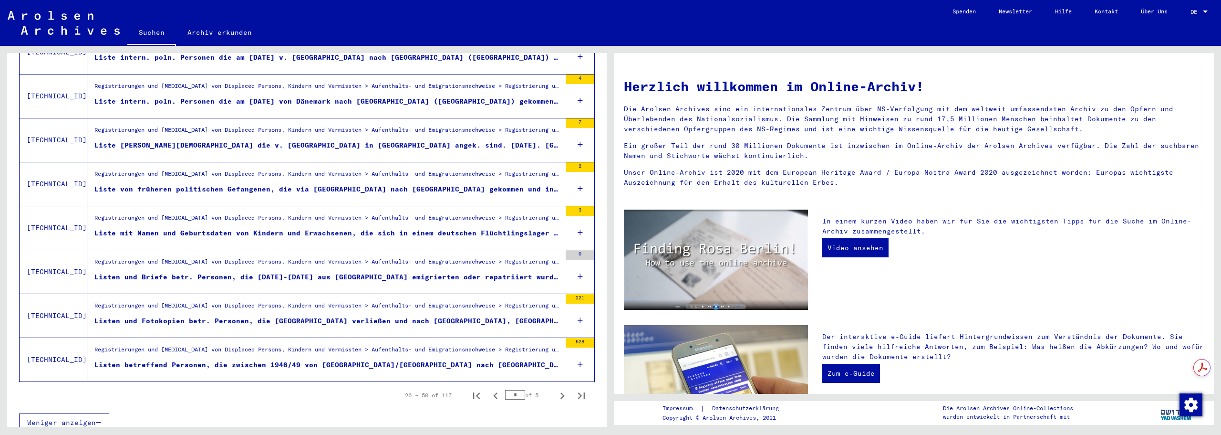
scroll to position [885, 0]
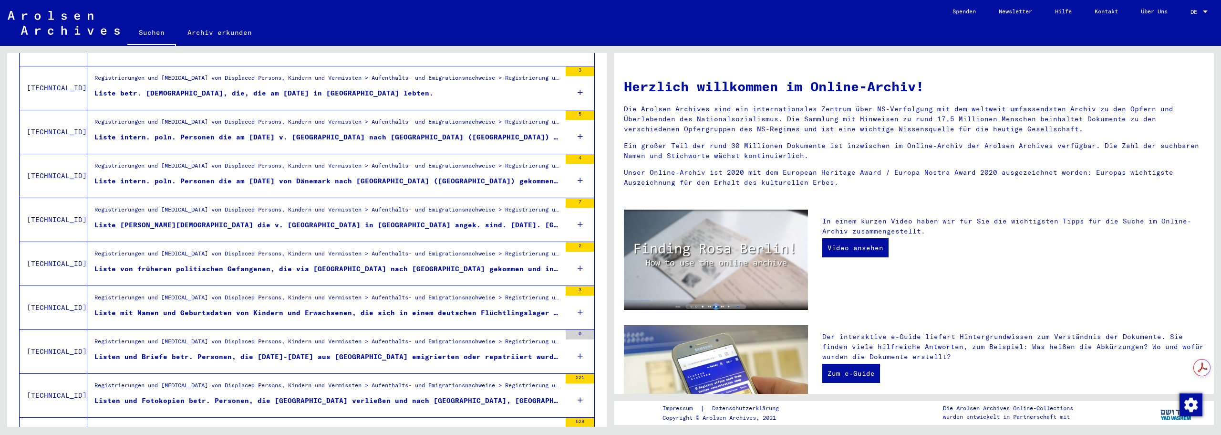
click at [578, 125] on icon at bounding box center [580, 136] width 5 height 33
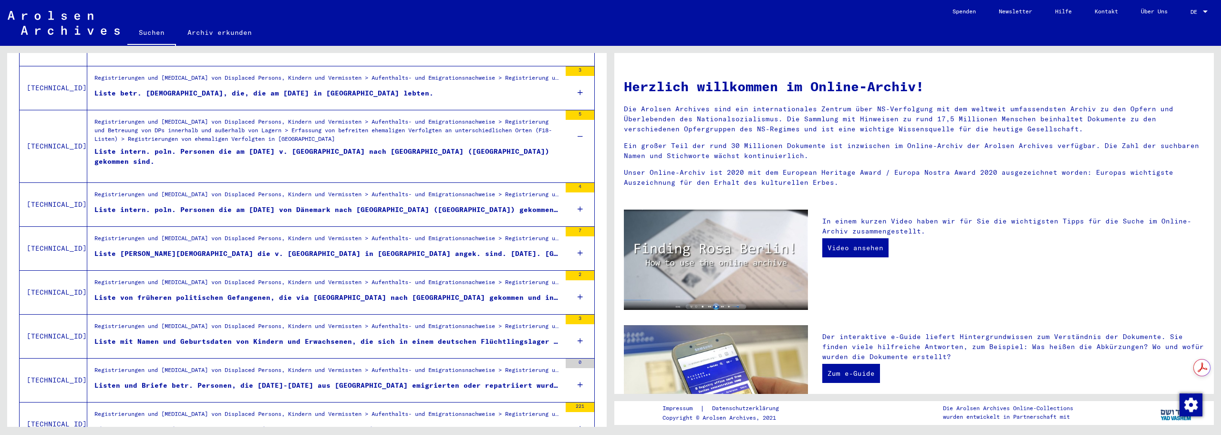
click at [424, 146] on div "Liste intern. poln. Personen die am [DATE] v. [GEOGRAPHIC_DATA] nach [GEOGRAPHI…" at bounding box center [327, 160] width 467 height 29
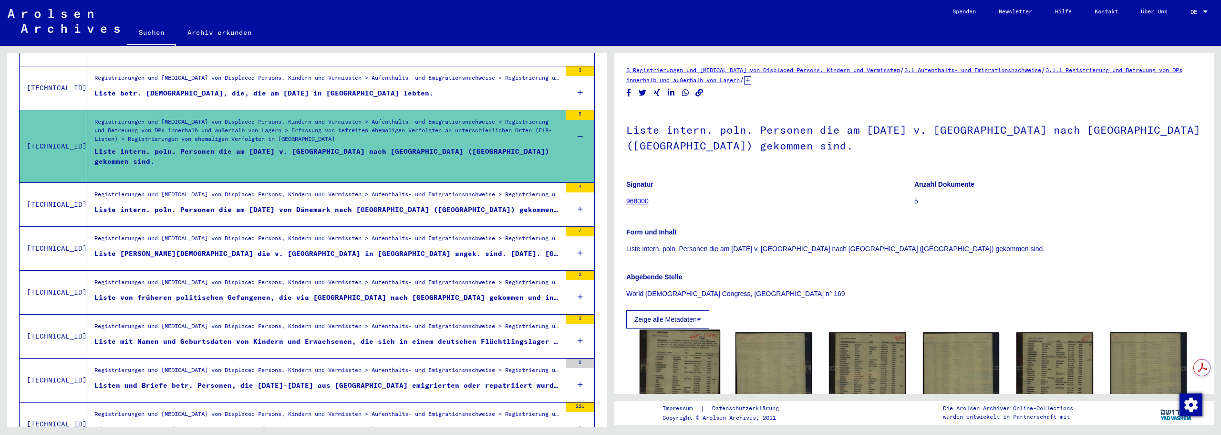
click at [691, 349] on img at bounding box center [680, 381] width 81 height 103
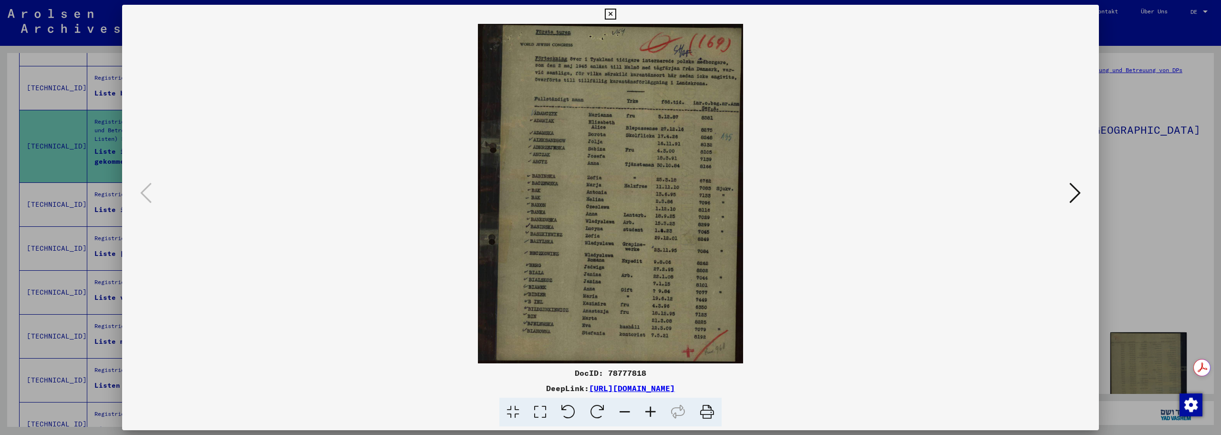
click at [646, 407] on icon at bounding box center [651, 411] width 26 height 29
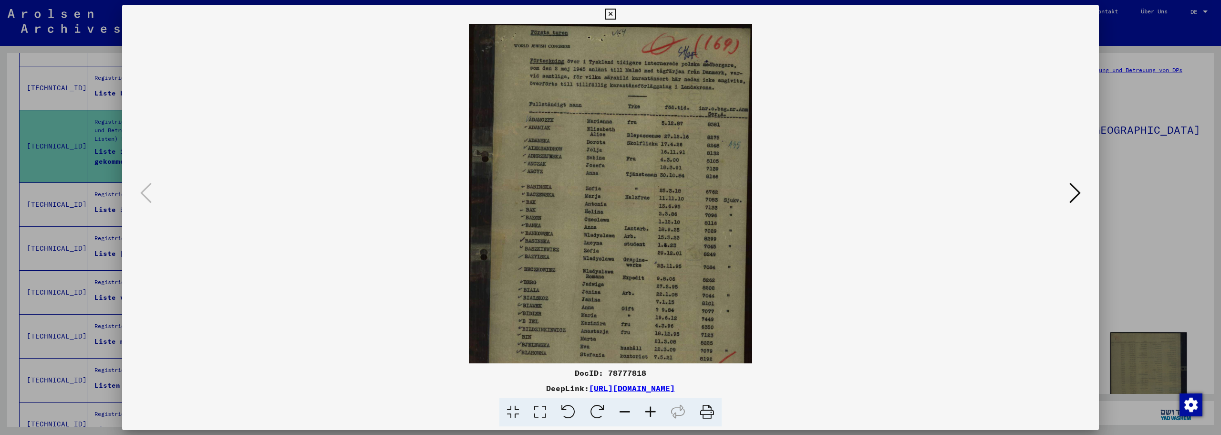
click at [646, 407] on icon at bounding box center [651, 411] width 26 height 29
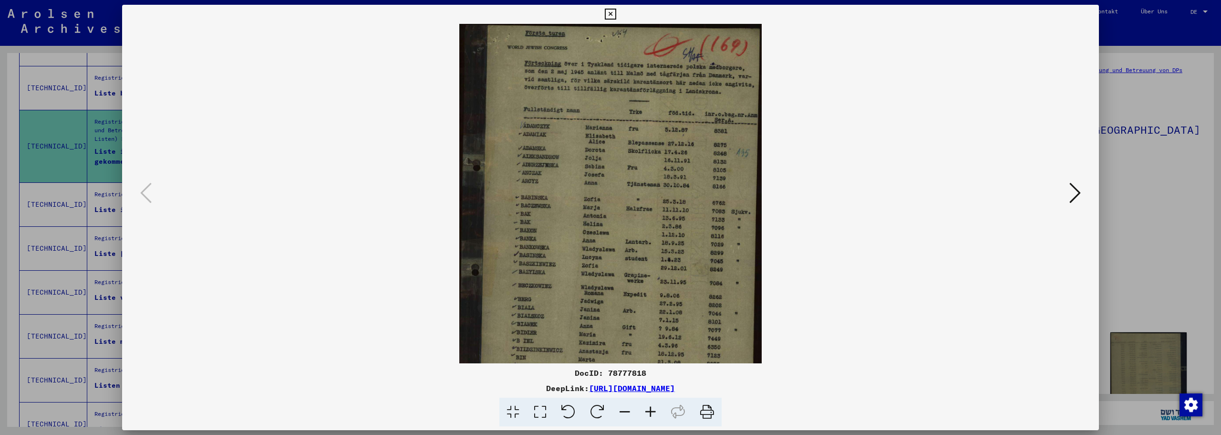
click at [646, 407] on icon at bounding box center [651, 411] width 26 height 29
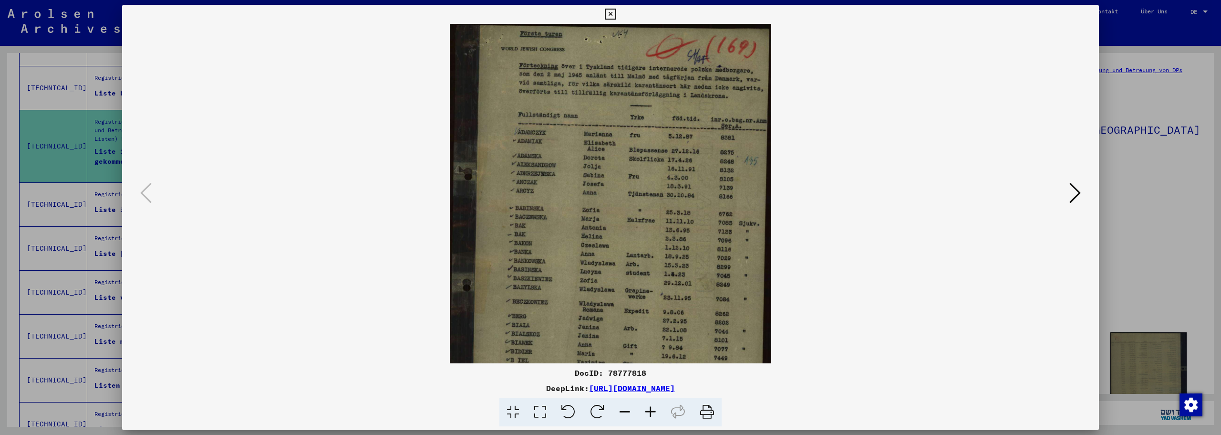
click at [646, 407] on icon at bounding box center [651, 411] width 26 height 29
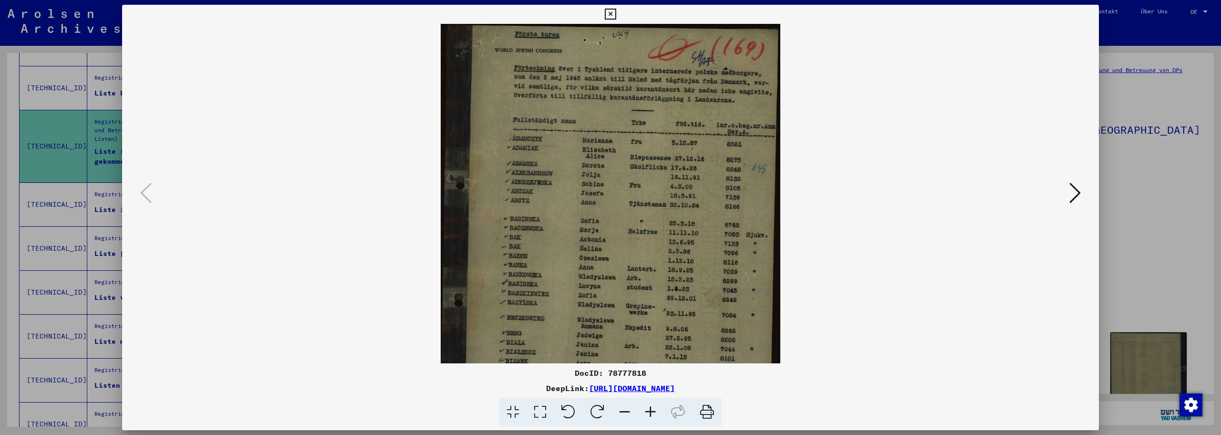
click at [646, 407] on icon at bounding box center [651, 411] width 26 height 29
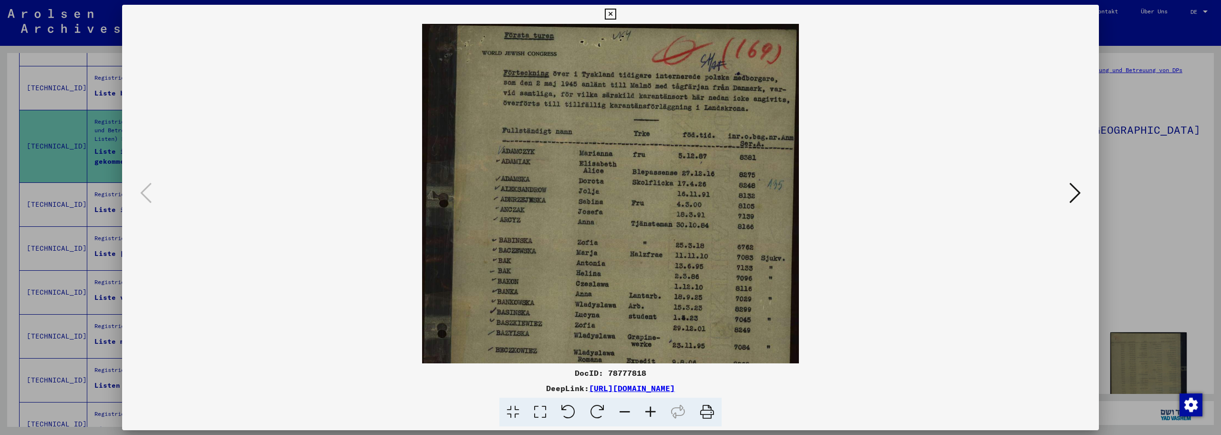
click at [646, 407] on icon at bounding box center [651, 411] width 26 height 29
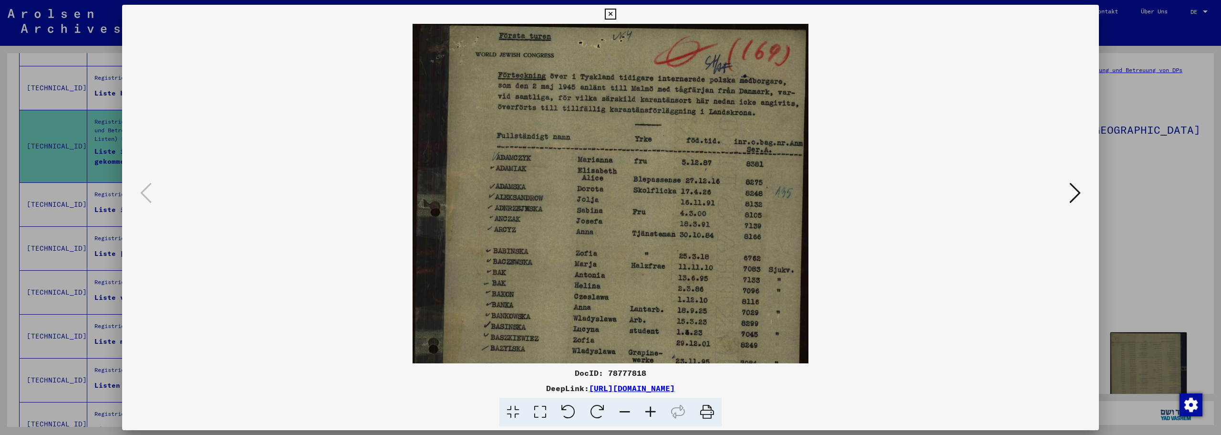
click at [646, 407] on icon at bounding box center [651, 411] width 26 height 29
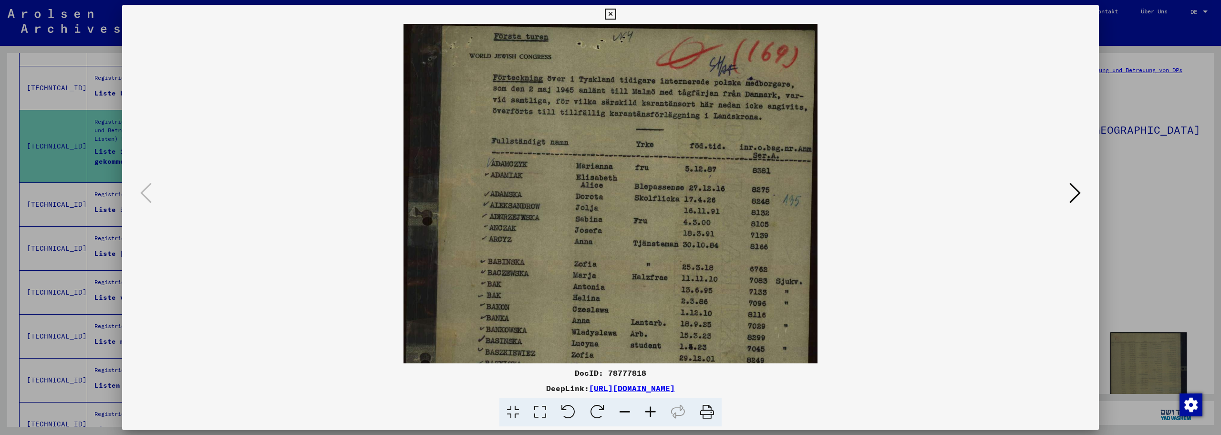
click at [646, 407] on icon at bounding box center [651, 411] width 26 height 29
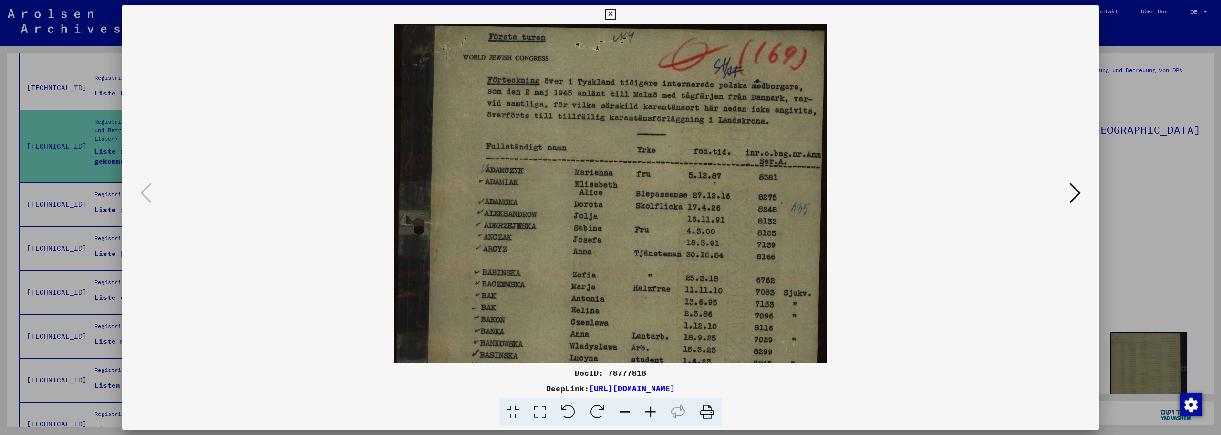
click at [646, 407] on icon at bounding box center [651, 411] width 26 height 29
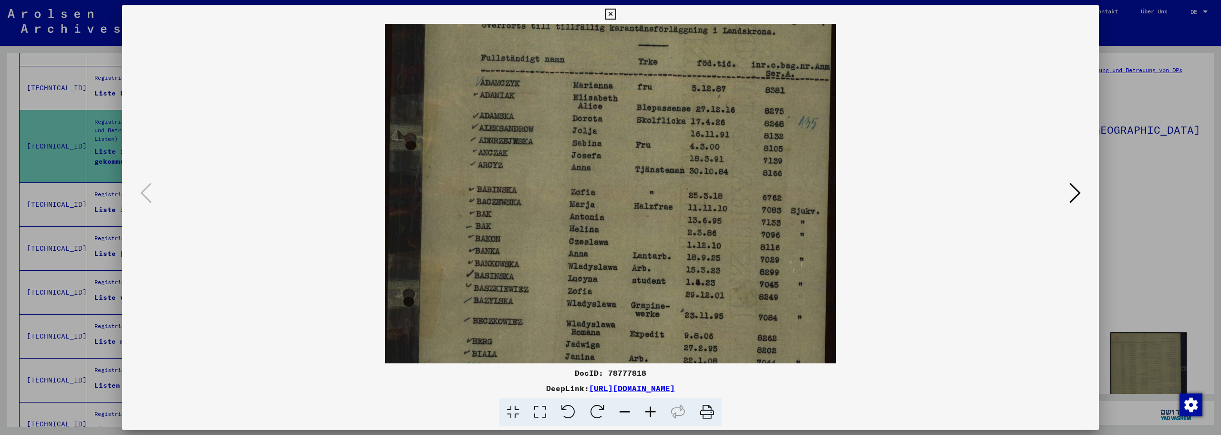
scroll to position [94, 0]
drag, startPoint x: 642, startPoint y: 314, endPoint x: 653, endPoint y: 220, distance: 95.0
click at [653, 220] on img at bounding box center [611, 218] width 452 height 578
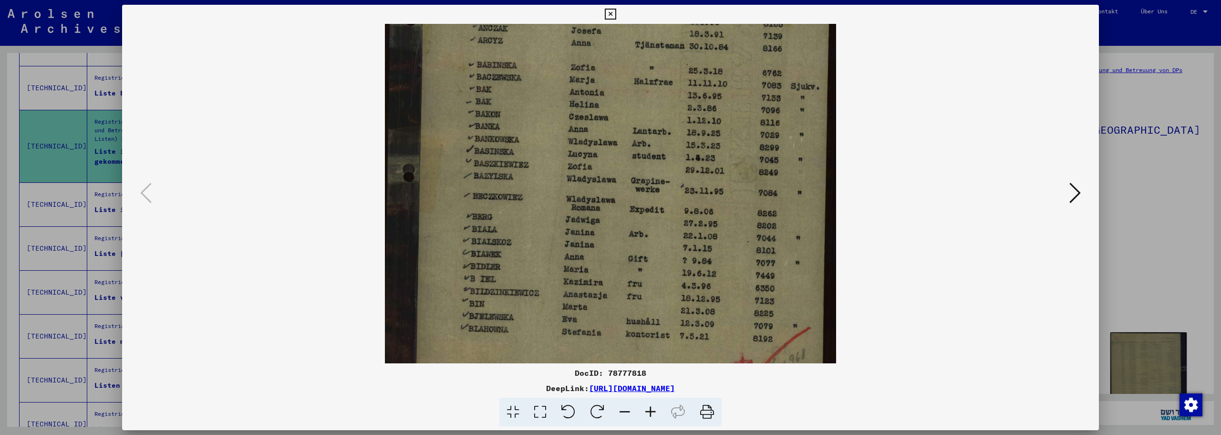
drag, startPoint x: 665, startPoint y: 260, endPoint x: 676, endPoint y: 136, distance: 124.5
click at [676, 136] on img at bounding box center [611, 95] width 452 height 578
click at [1071, 192] on icon at bounding box center [1075, 192] width 11 height 23
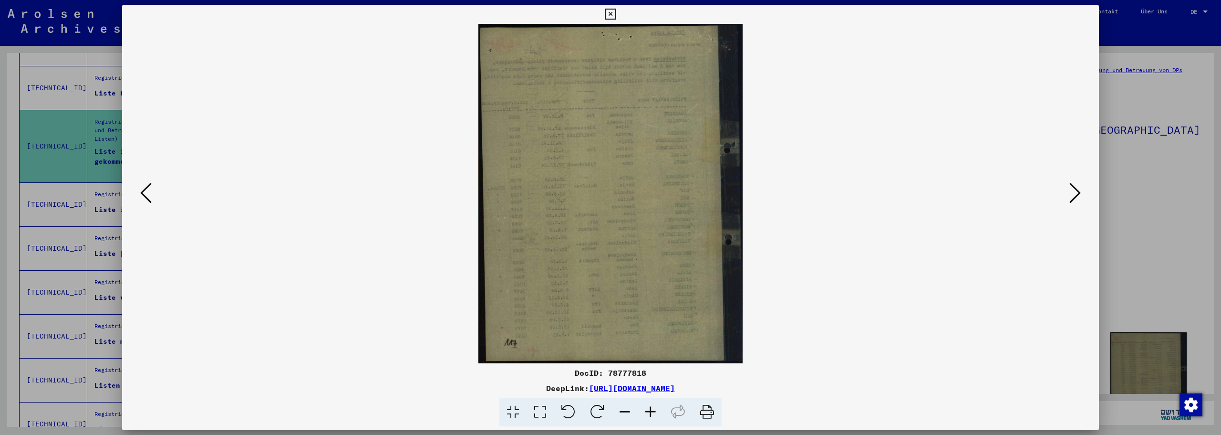
scroll to position [0, 0]
click at [1071, 192] on icon at bounding box center [1075, 192] width 11 height 23
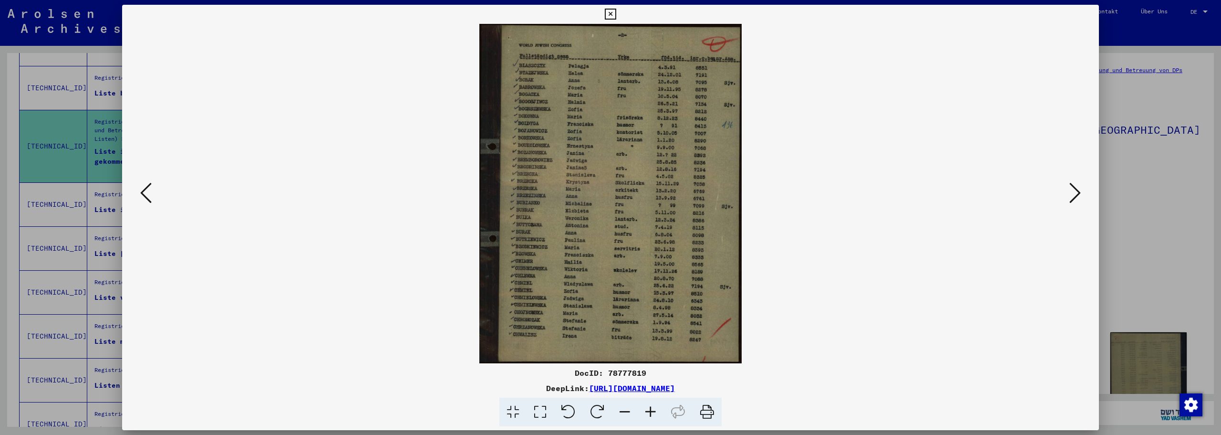
click at [1071, 192] on icon at bounding box center [1075, 192] width 11 height 23
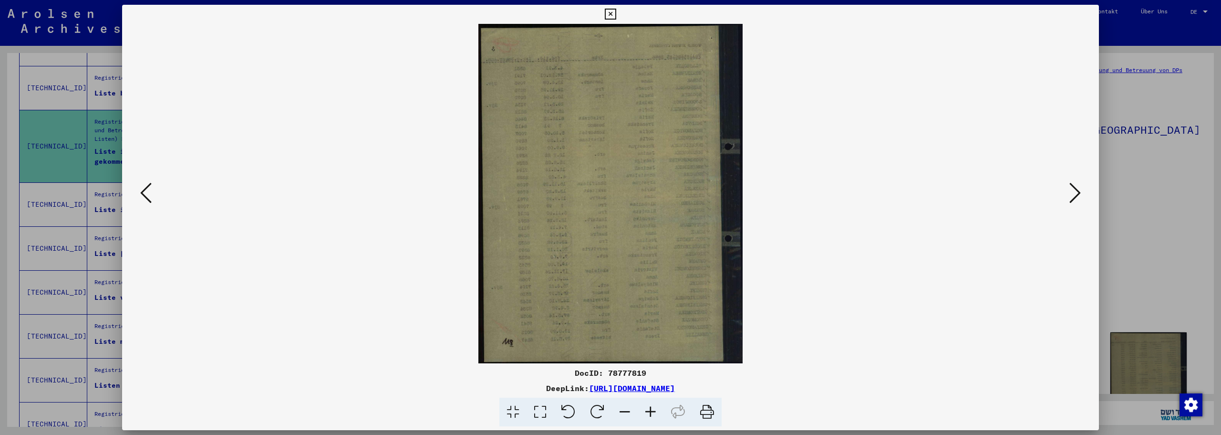
click at [1071, 192] on icon at bounding box center [1075, 192] width 11 height 23
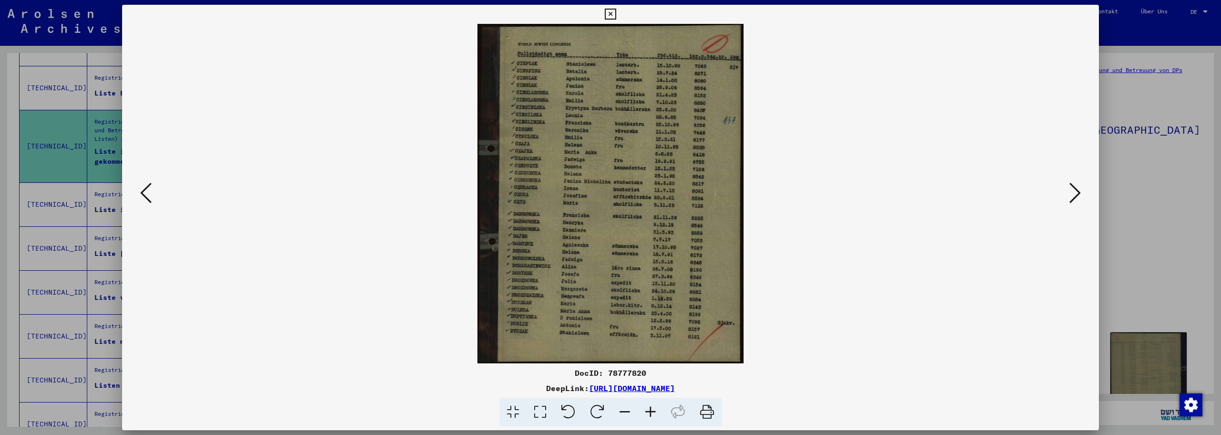
click at [613, 15] on icon at bounding box center [610, 14] width 11 height 11
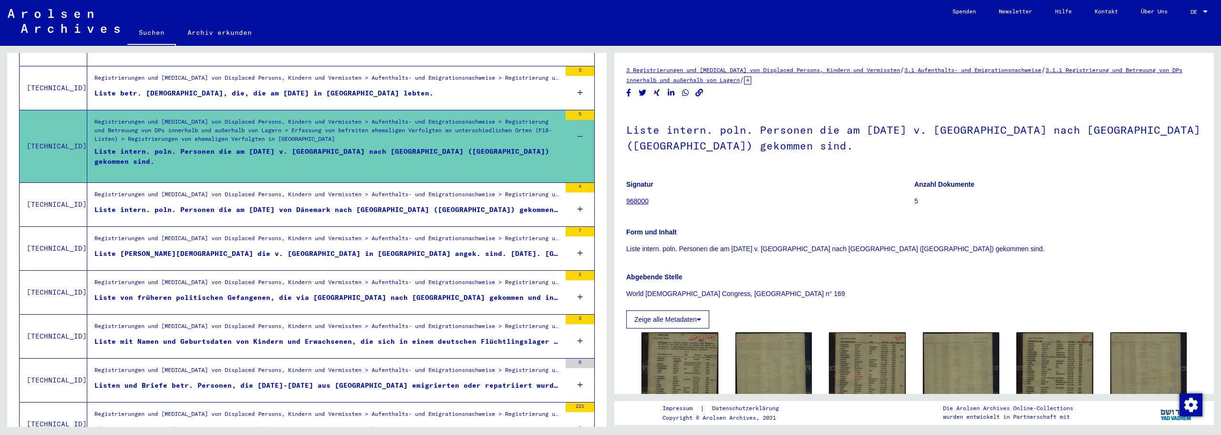
scroll to position [965, 0]
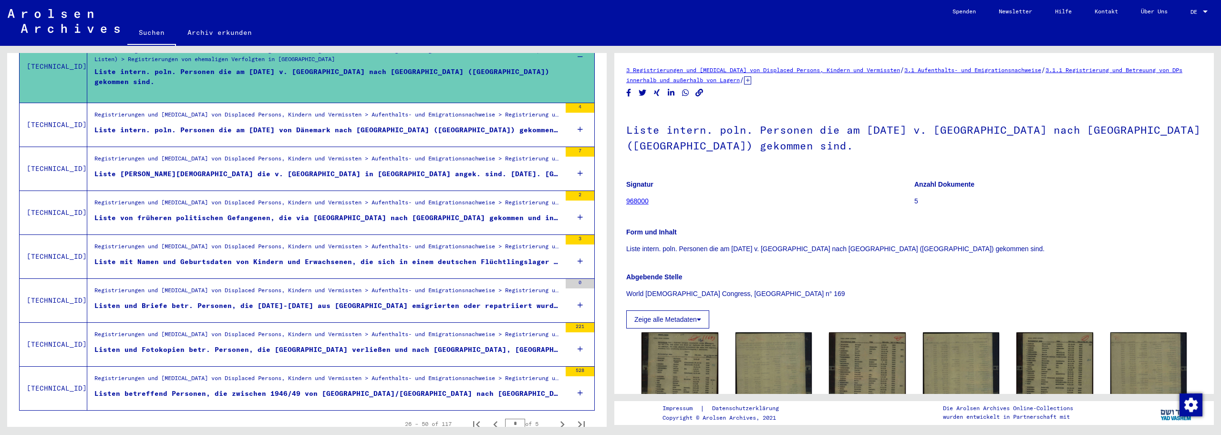
click at [364, 125] on div "Liste intern. poln. Personen die am [DATE] von Dänemark nach [GEOGRAPHIC_DATA] …" at bounding box center [327, 130] width 467 height 10
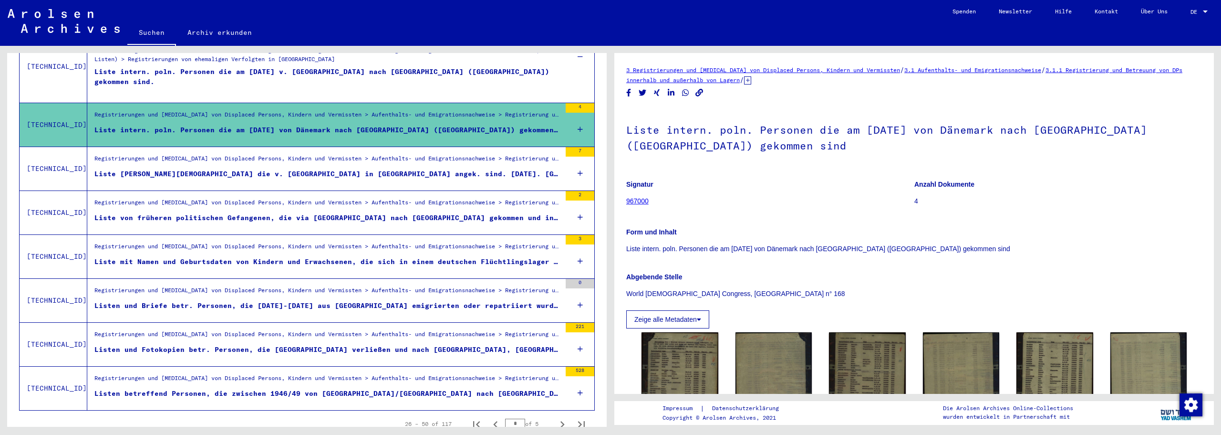
click at [390, 169] on div "Liste [PERSON_NAME][DEMOGRAPHIC_DATA] die v. [GEOGRAPHIC_DATA] in [GEOGRAPHIC_D…" at bounding box center [327, 174] width 467 height 10
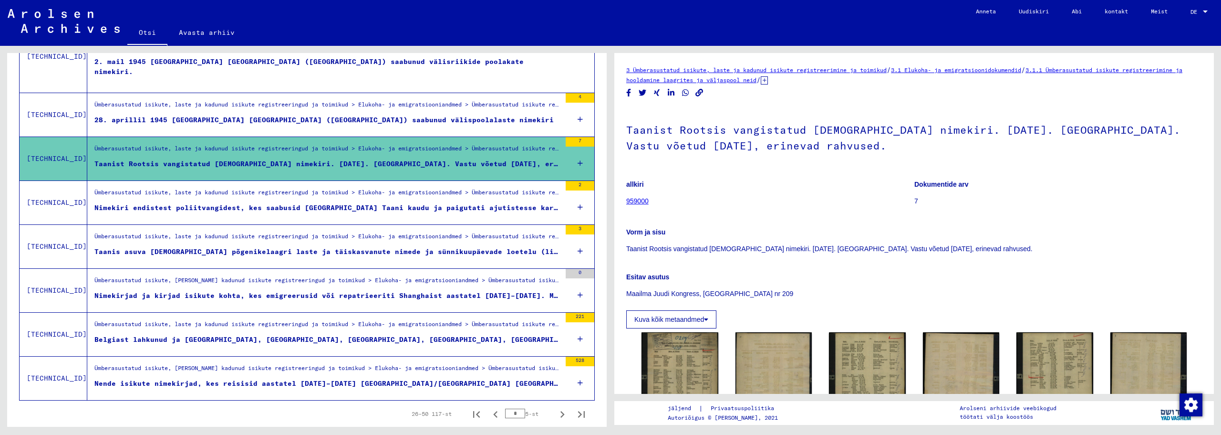
scroll to position [994, 0]
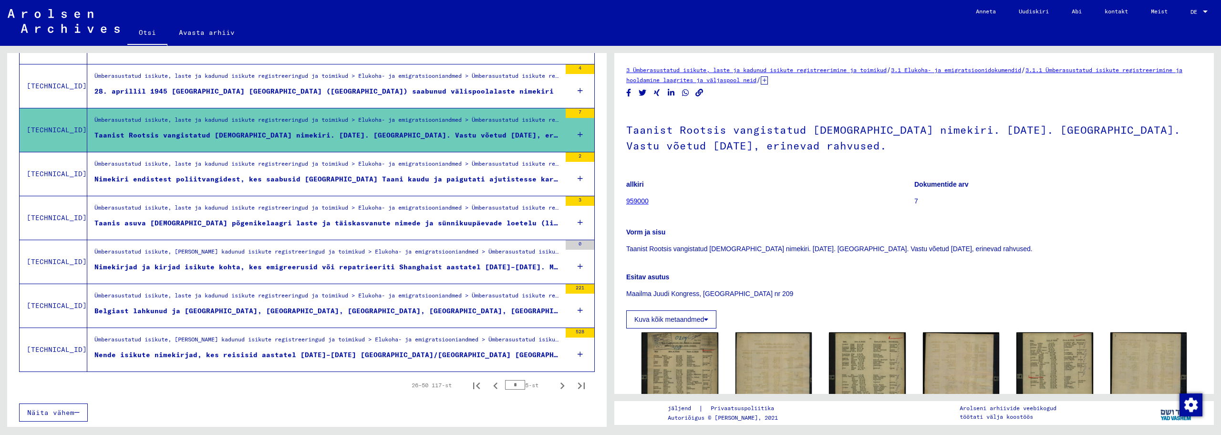
click at [578, 223] on icon at bounding box center [580, 222] width 5 height 33
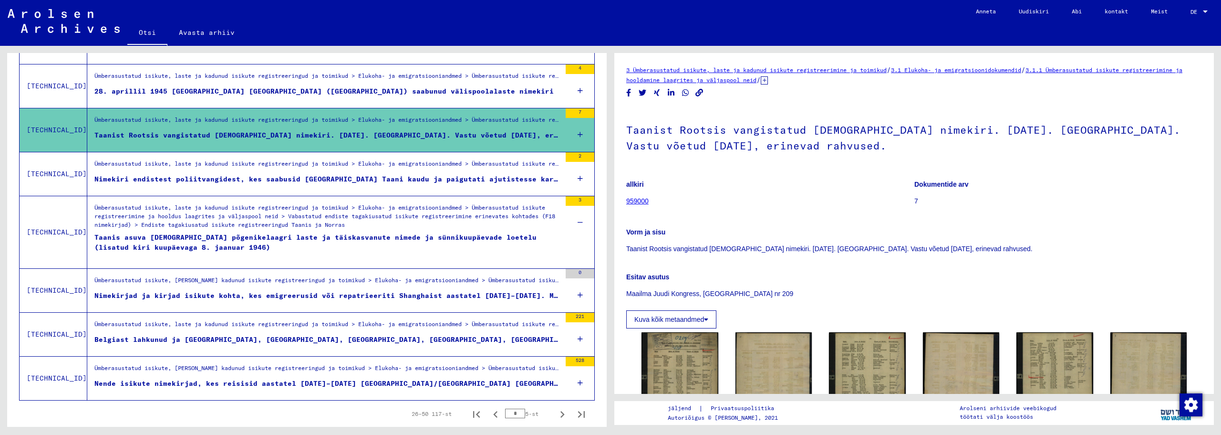
click at [465, 215] on font "Ümberasustatud isikute, laste ja kadunud isikute registreeringud ja toimikud > …" at bounding box center [324, 216] width 461 height 24
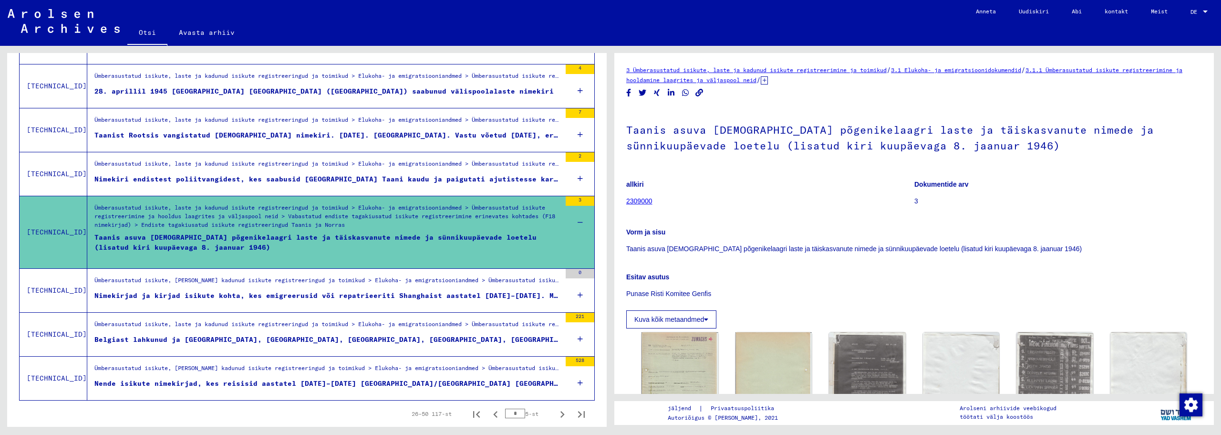
scroll to position [159, 0]
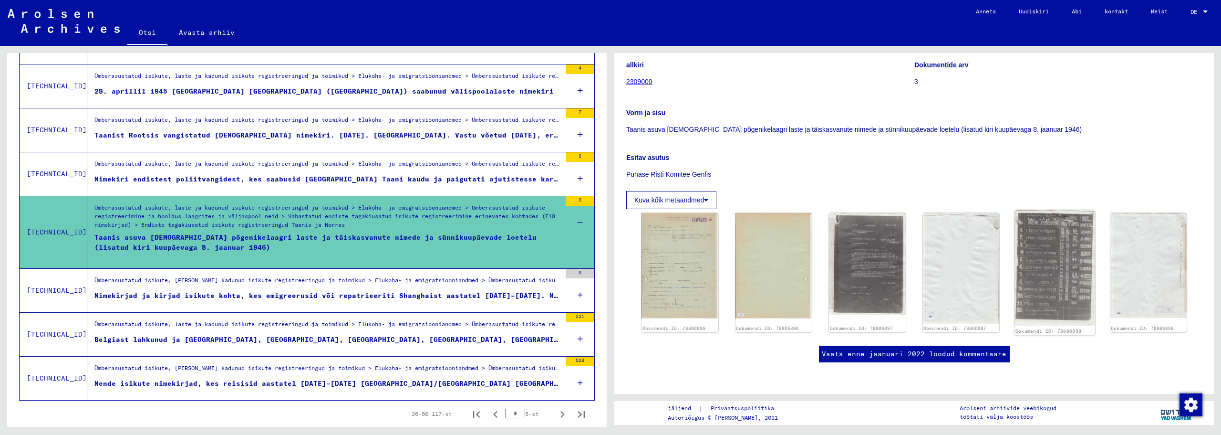
click at [1047, 210] on img at bounding box center [1055, 268] width 81 height 116
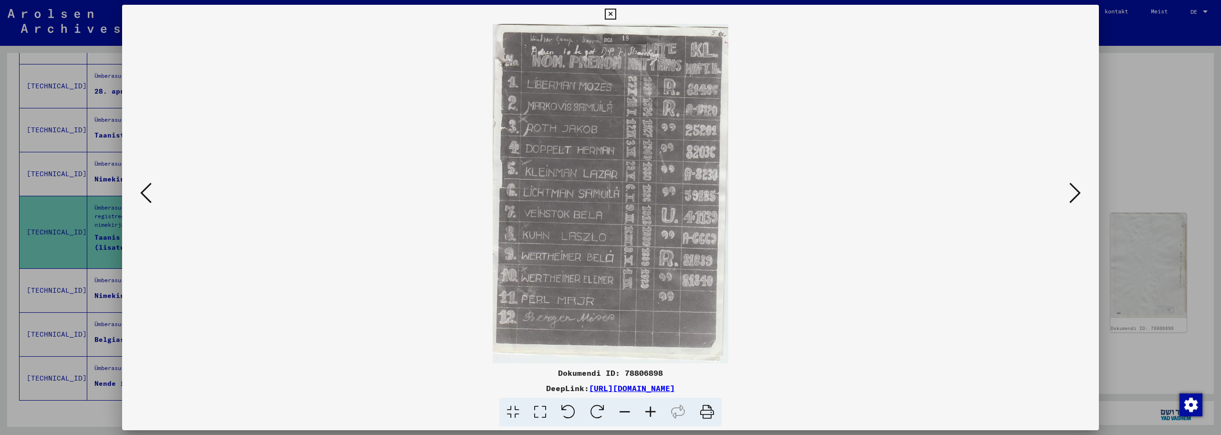
click at [1072, 183] on icon at bounding box center [1075, 192] width 11 height 23
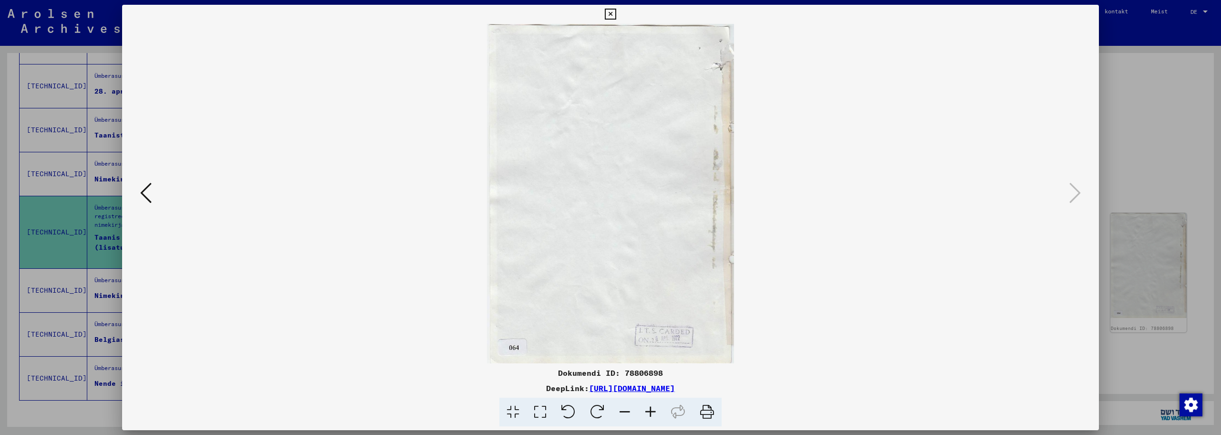
click at [614, 13] on icon at bounding box center [610, 14] width 11 height 11
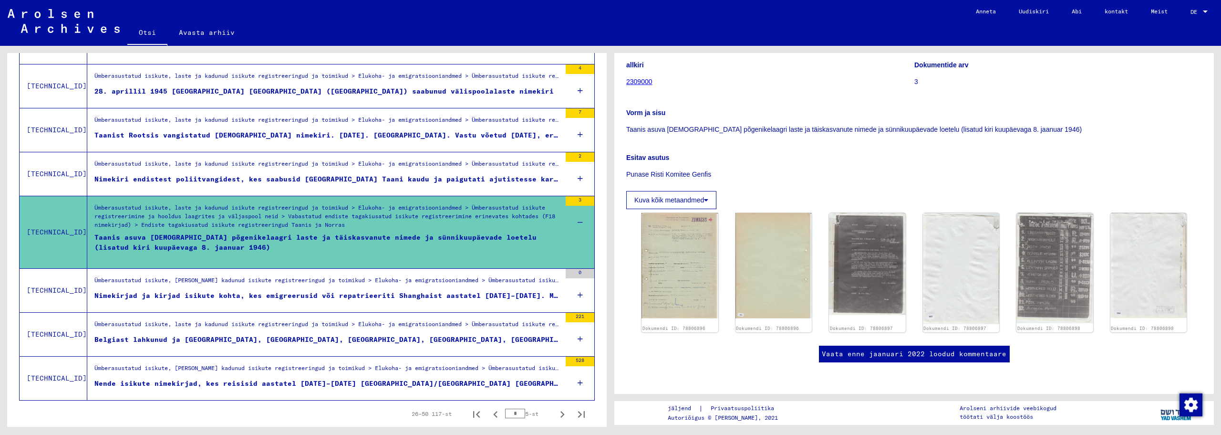
scroll to position [1022, 0]
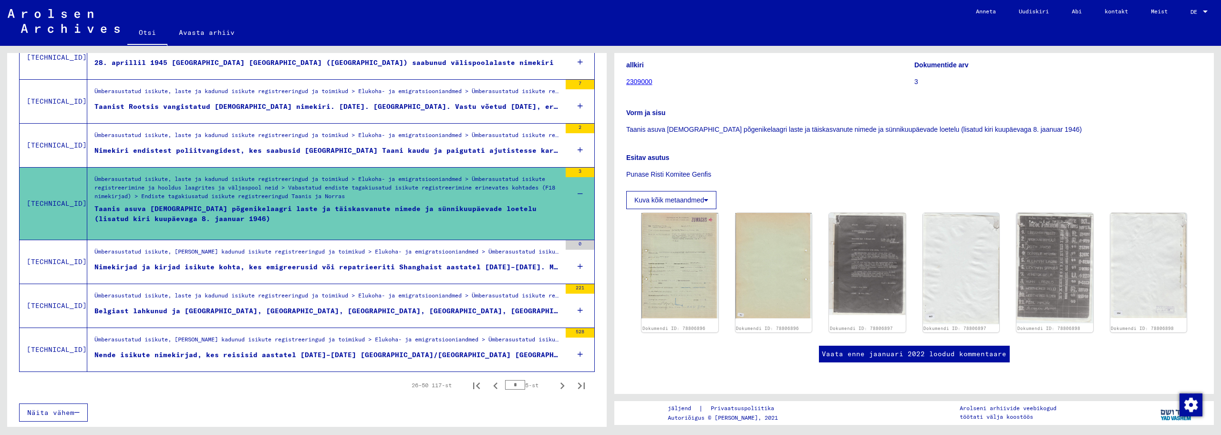
click at [304, 301] on div "Ümberasustatud isikute, laste ja kadunud isikute registreeringud ja toimikud > …" at bounding box center [327, 297] width 467 height 13
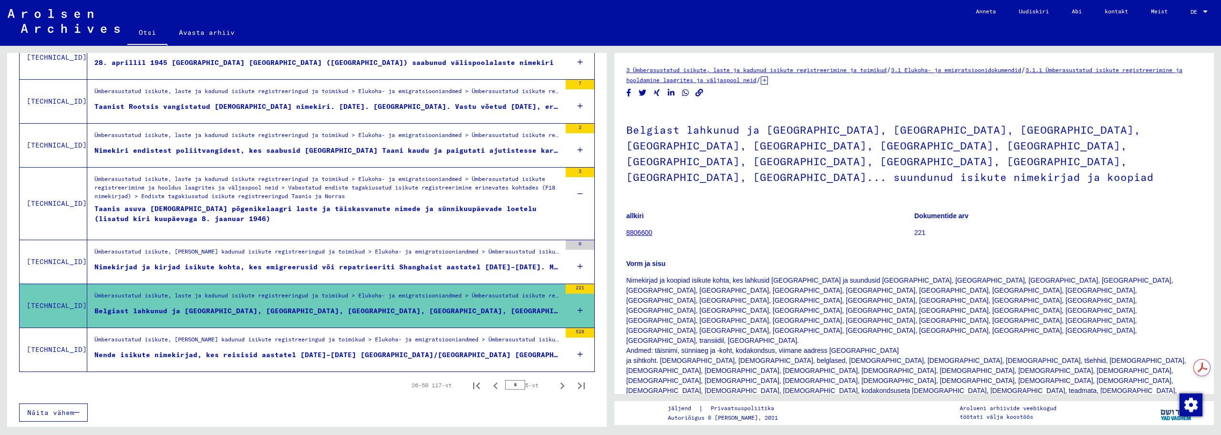
click at [578, 308] on icon at bounding box center [580, 309] width 5 height 33
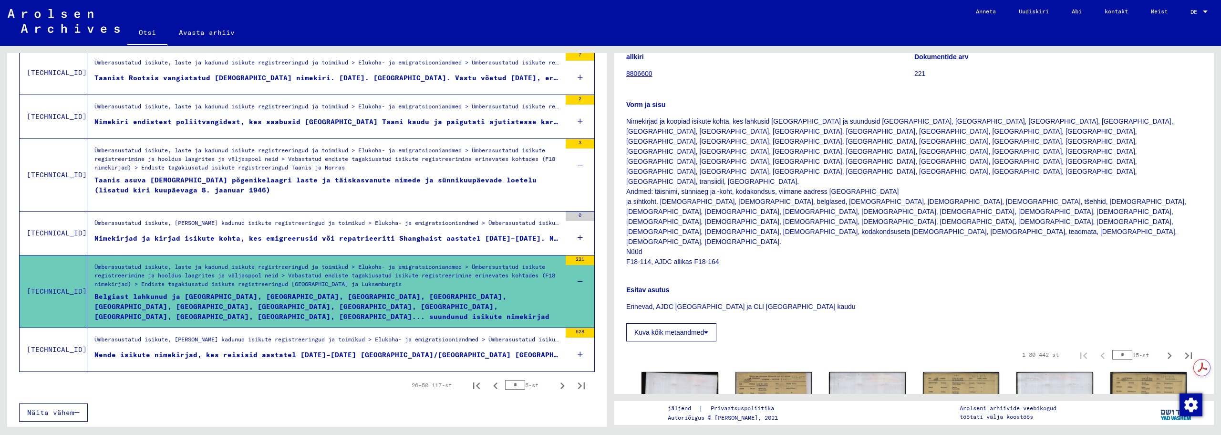
scroll to position [239, 0]
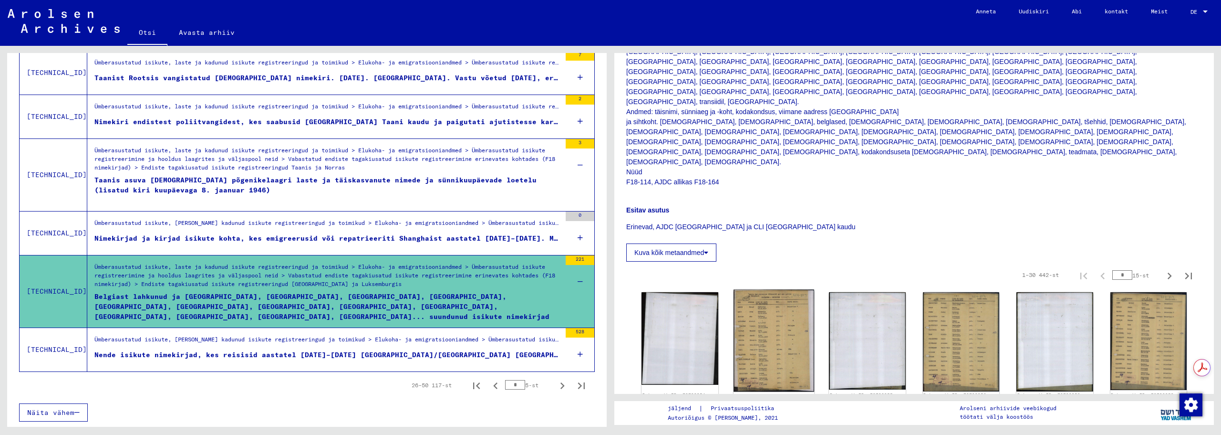
click at [746, 290] on img at bounding box center [773, 341] width 81 height 102
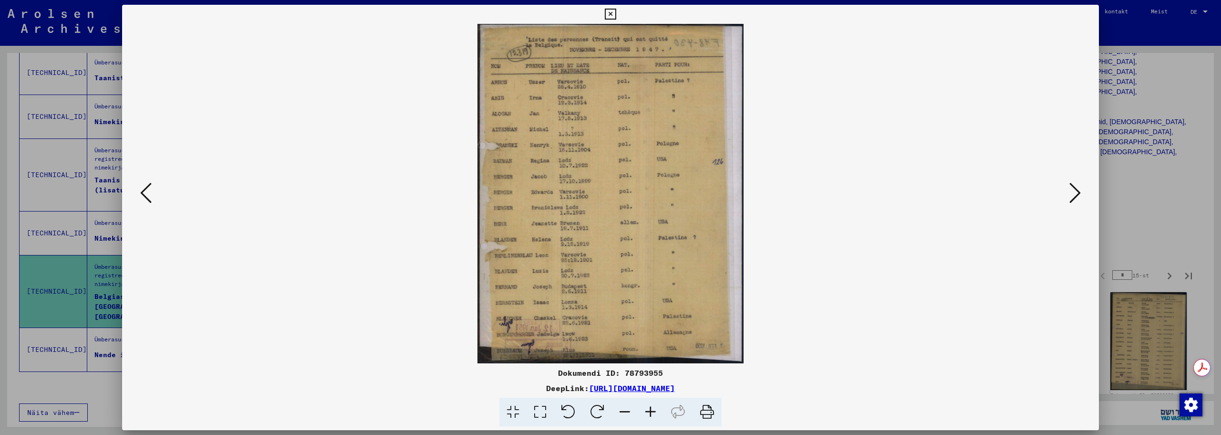
click at [1078, 193] on icon at bounding box center [1075, 192] width 11 height 23
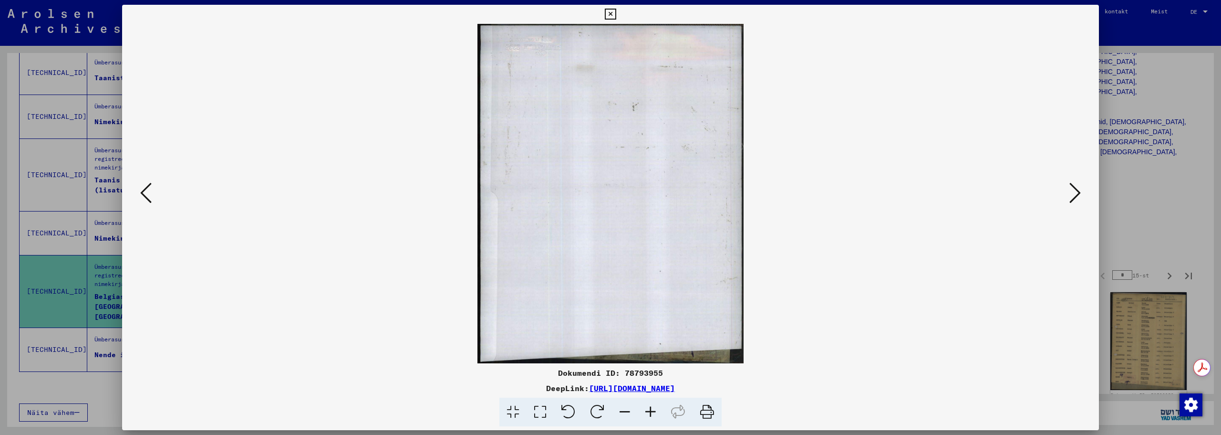
click at [1078, 193] on icon at bounding box center [1075, 192] width 11 height 23
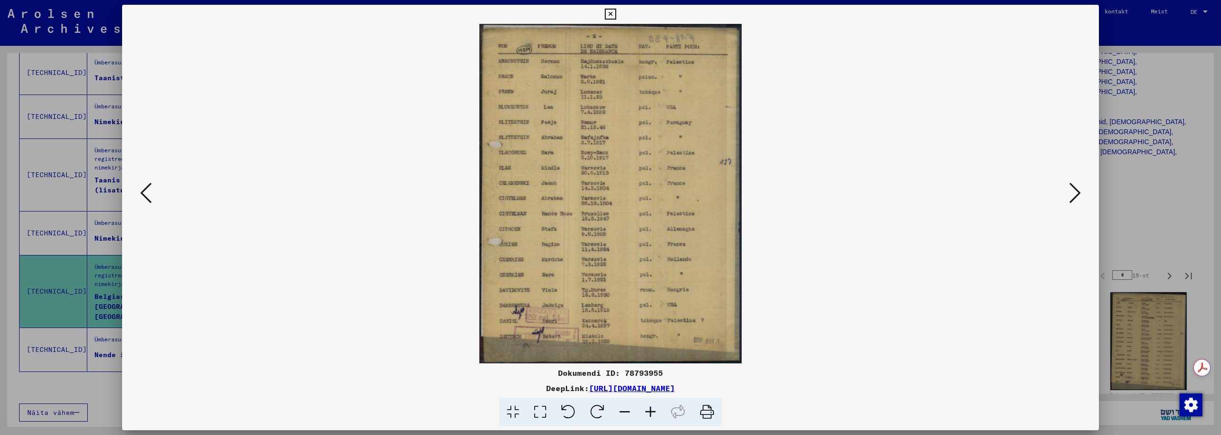
click at [1078, 193] on icon at bounding box center [1075, 192] width 11 height 23
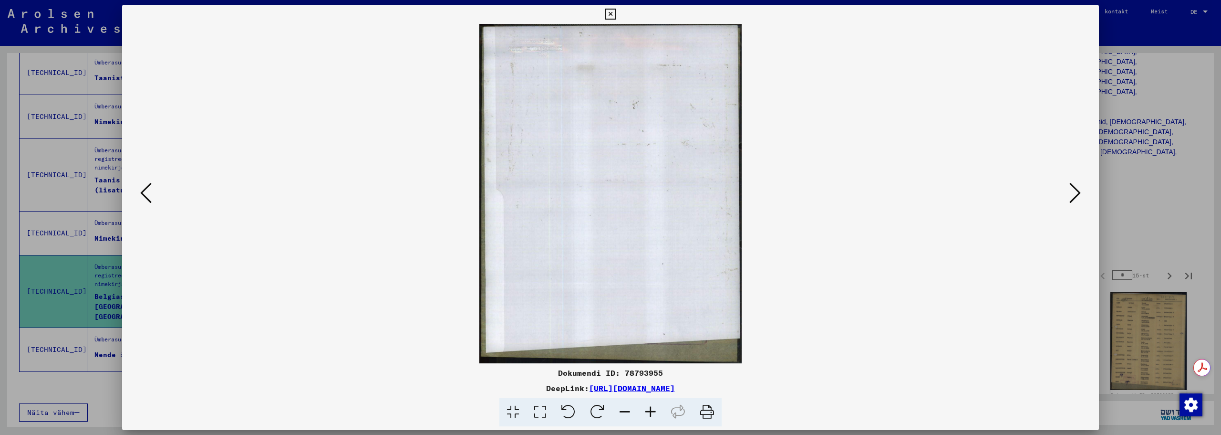
click at [1078, 193] on icon at bounding box center [1075, 192] width 11 height 23
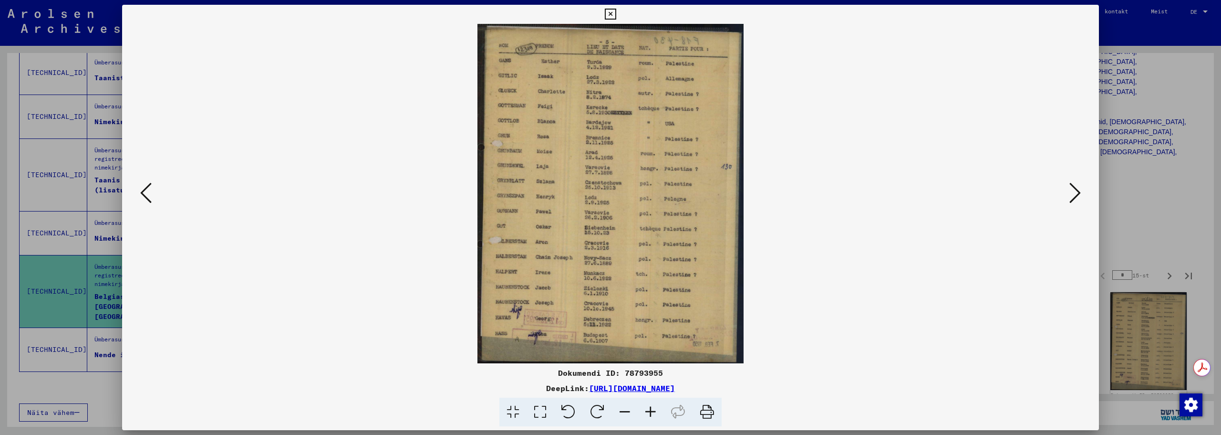
click at [1078, 193] on icon at bounding box center [1075, 192] width 11 height 23
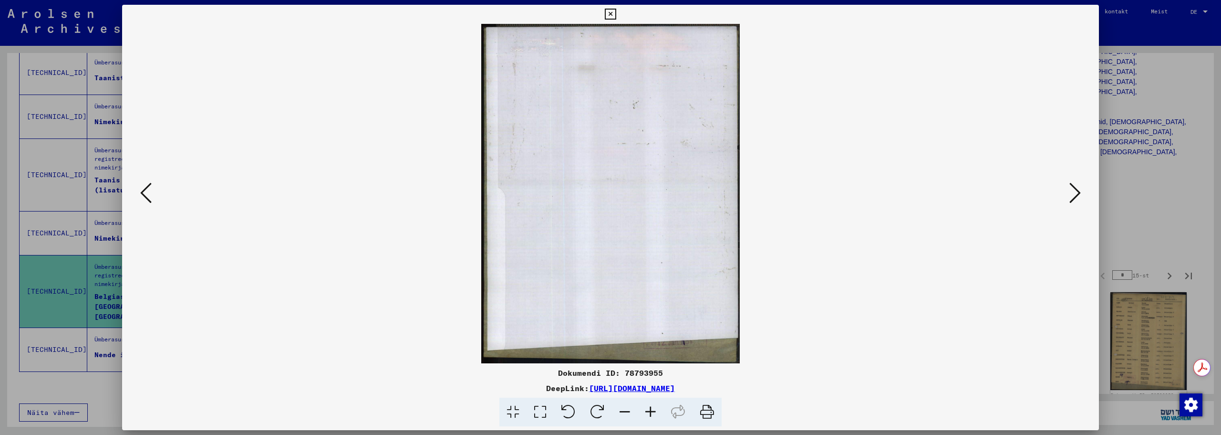
click at [1078, 193] on icon at bounding box center [1075, 192] width 11 height 23
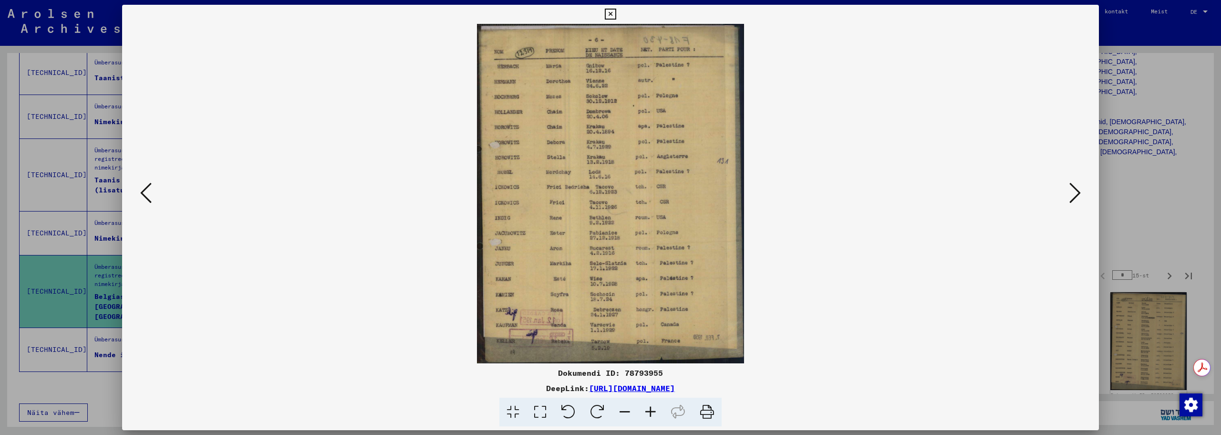
click at [1078, 193] on icon at bounding box center [1075, 192] width 11 height 23
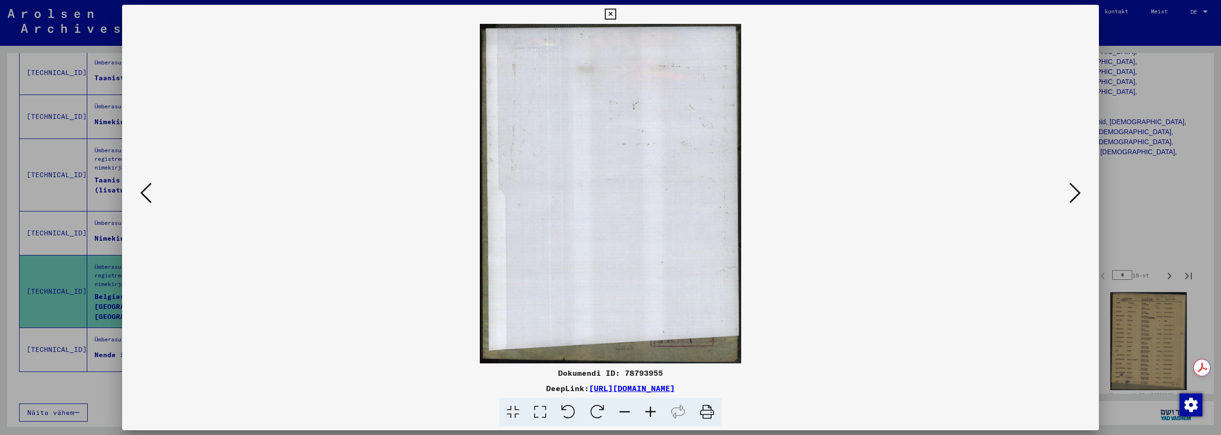
click at [1078, 193] on icon at bounding box center [1075, 192] width 11 height 23
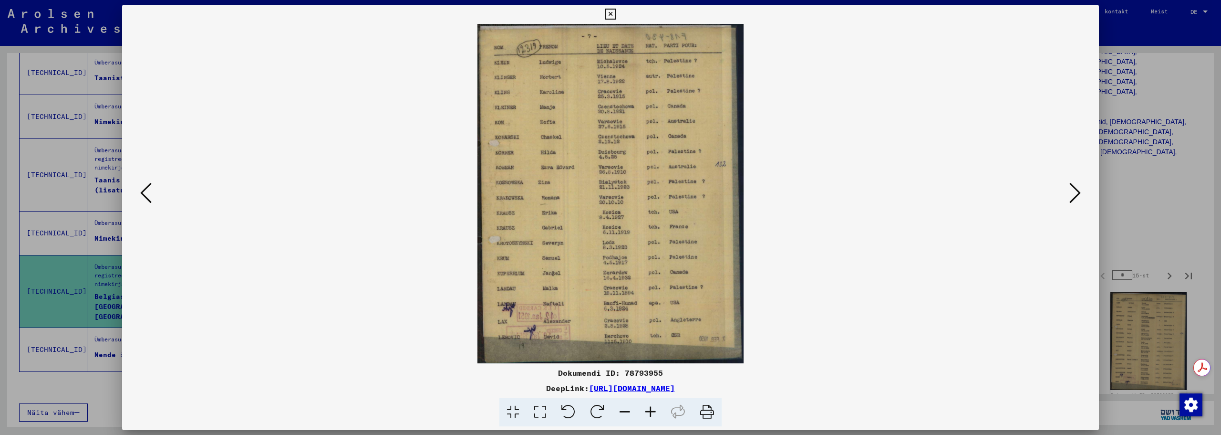
click at [1078, 193] on icon at bounding box center [1075, 192] width 11 height 23
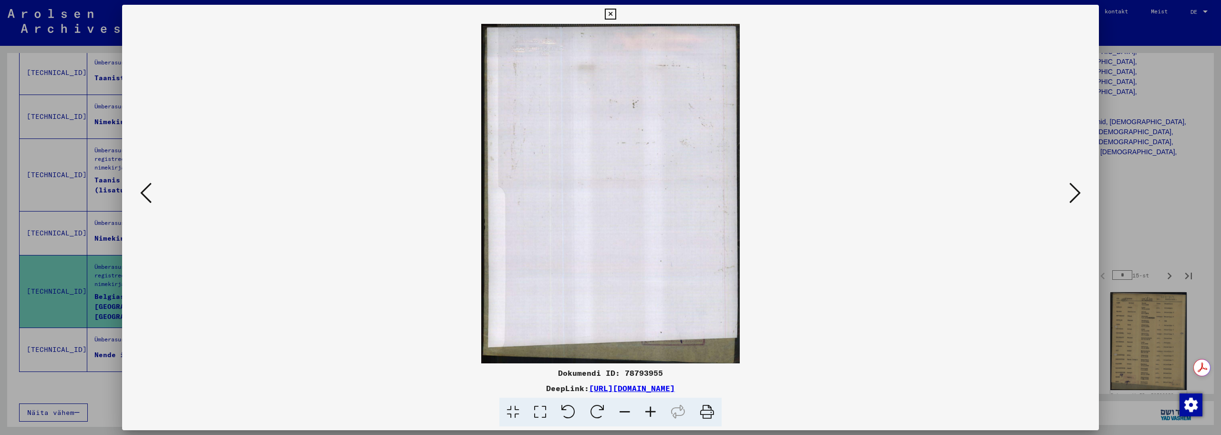
click at [1078, 193] on icon at bounding box center [1075, 192] width 11 height 23
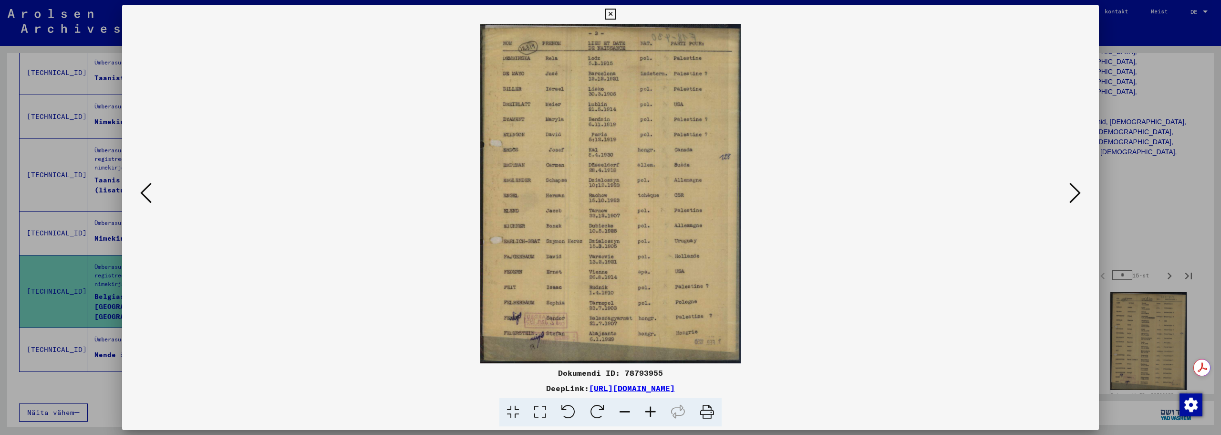
click at [1078, 193] on icon at bounding box center [1075, 192] width 11 height 23
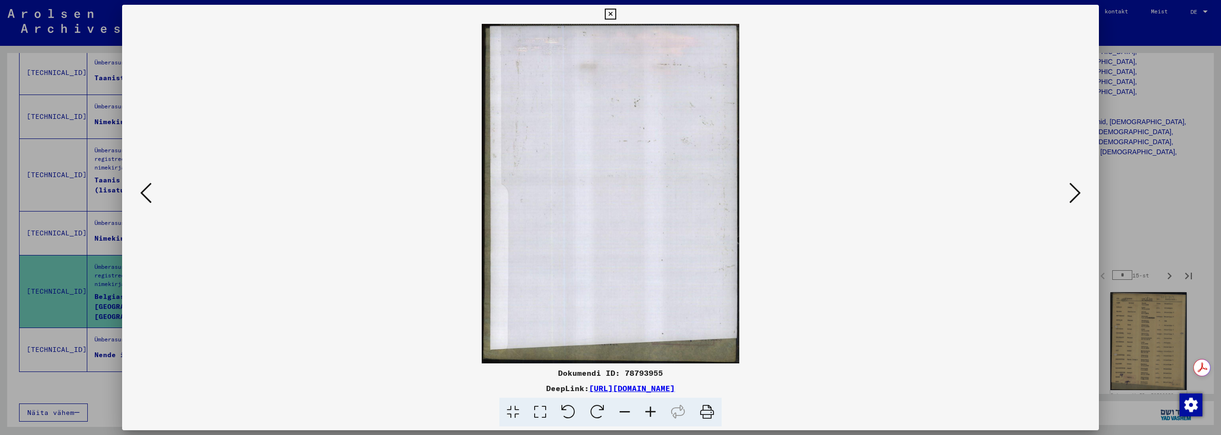
click at [1078, 193] on icon at bounding box center [1075, 192] width 11 height 23
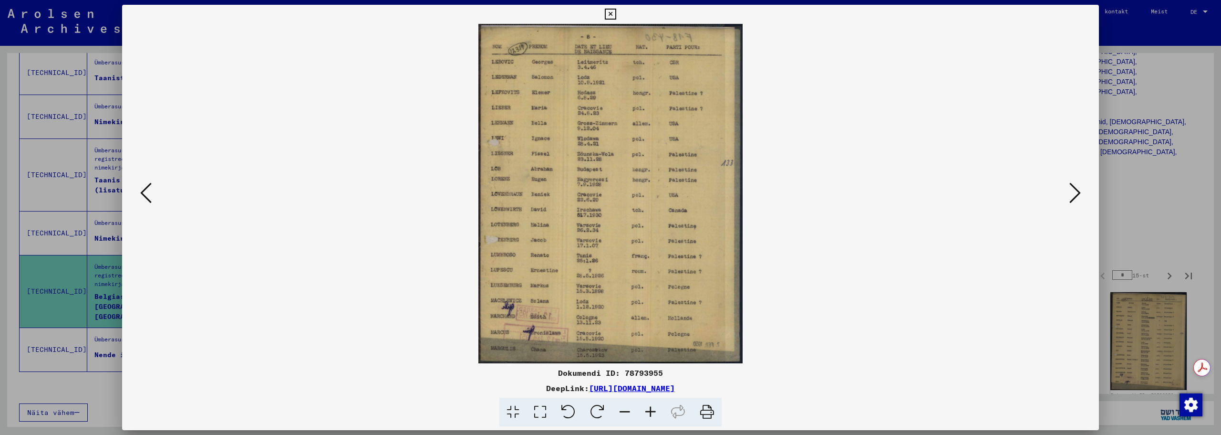
click at [1078, 193] on icon at bounding box center [1075, 192] width 11 height 23
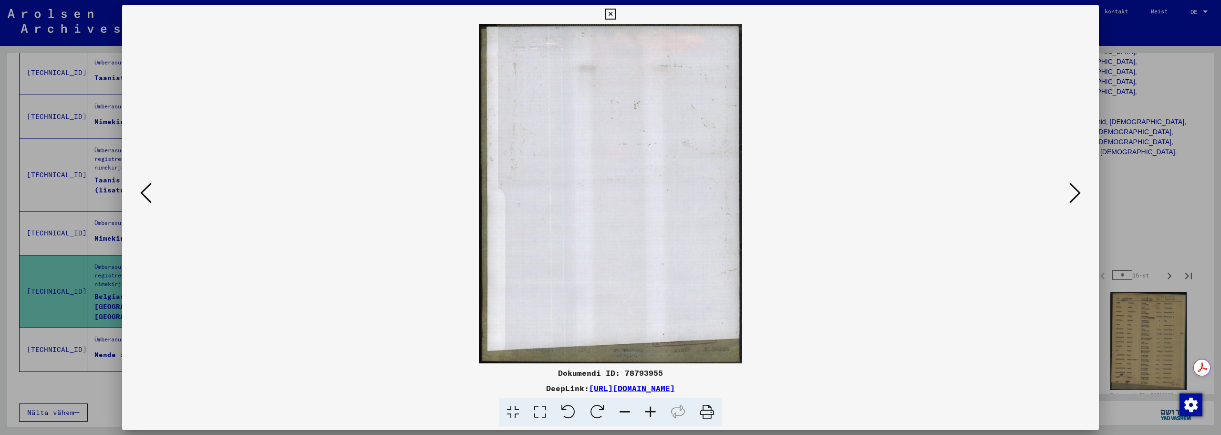
click at [1078, 193] on icon at bounding box center [1075, 192] width 11 height 23
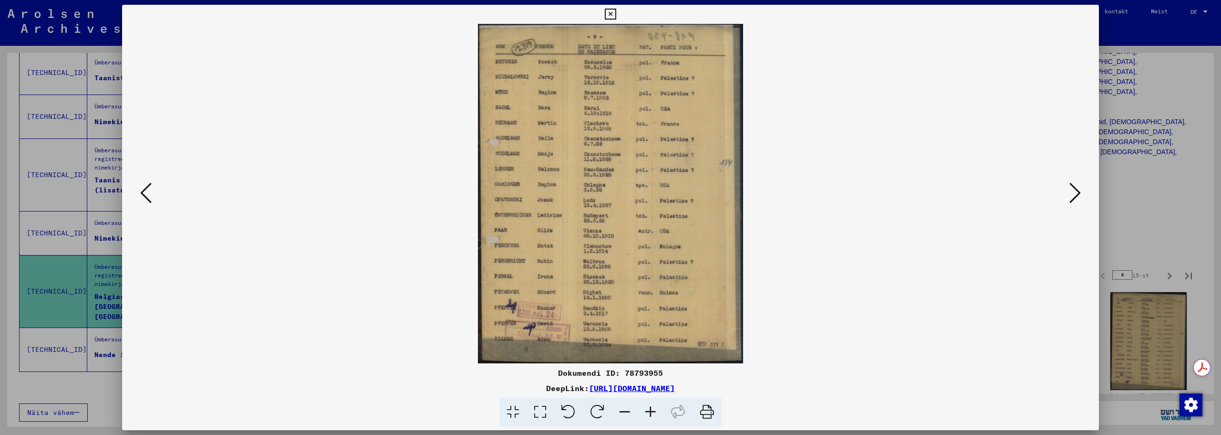
click at [1078, 193] on icon at bounding box center [1075, 192] width 11 height 23
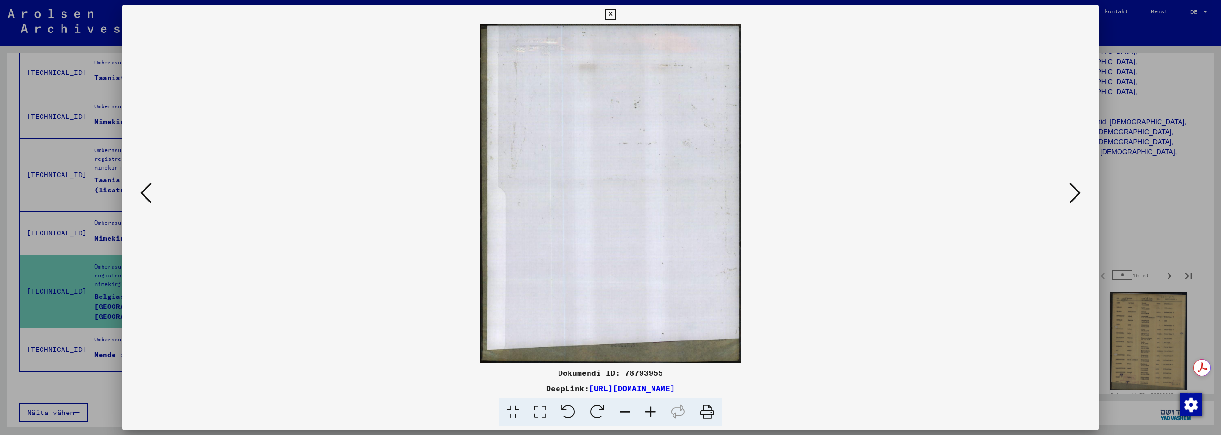
click at [1078, 193] on icon at bounding box center [1075, 192] width 11 height 23
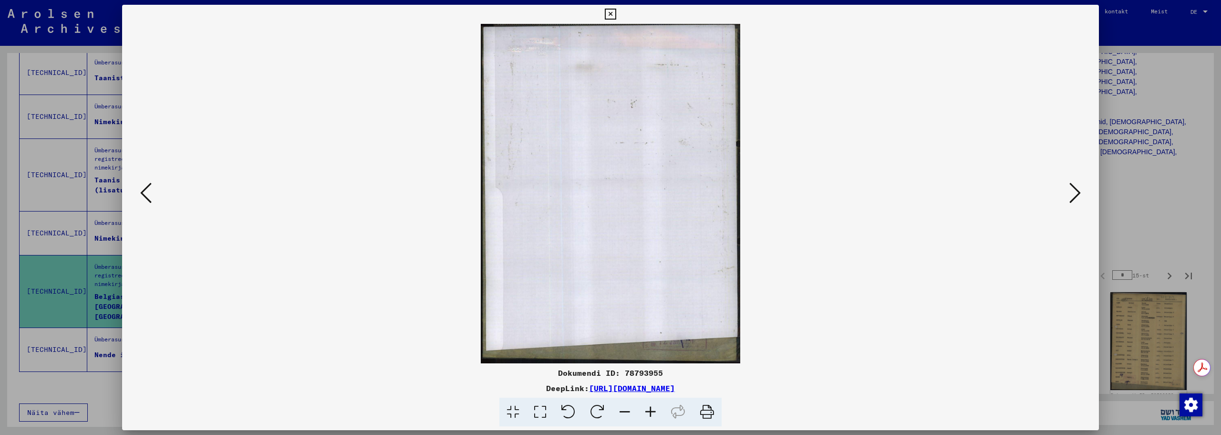
click at [612, 11] on icon at bounding box center [610, 14] width 11 height 11
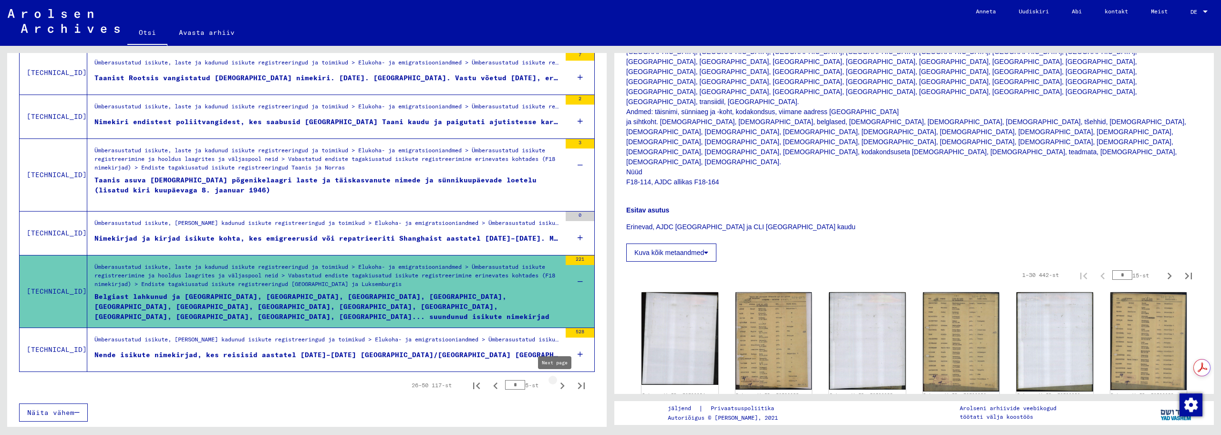
click at [556, 385] on icon "Järgmine leht" at bounding box center [562, 385] width 13 height 13
type input "*"
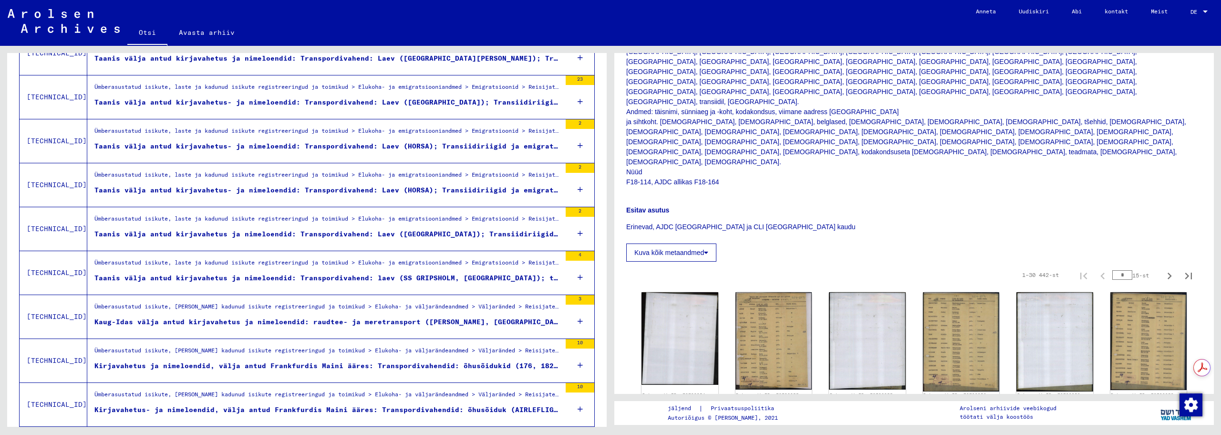
scroll to position [568, 0]
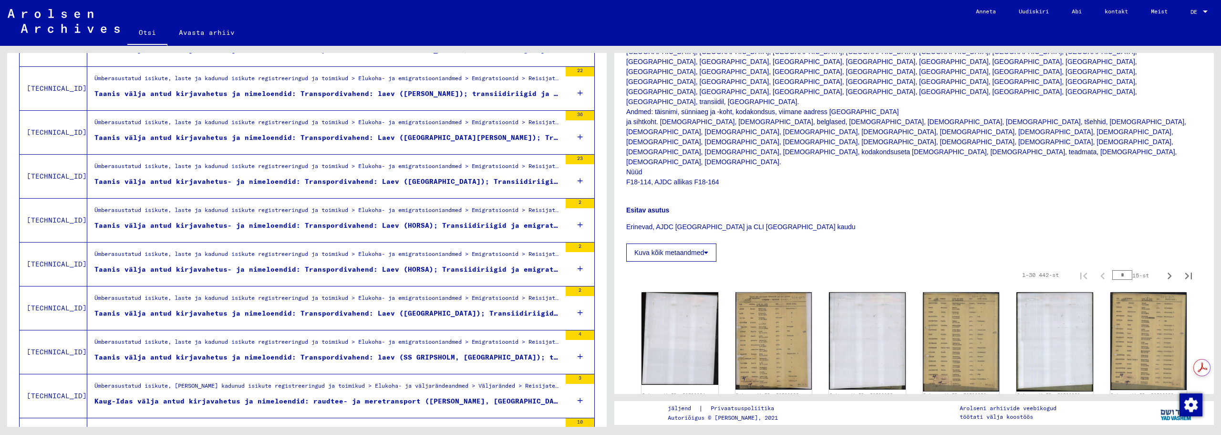
click at [300, 137] on font "Taanis välja antud kirjavahetus ja nimeloendid: Transpordivahend: Laev ([GEOGRA…" at bounding box center [450, 137] width 713 height 9
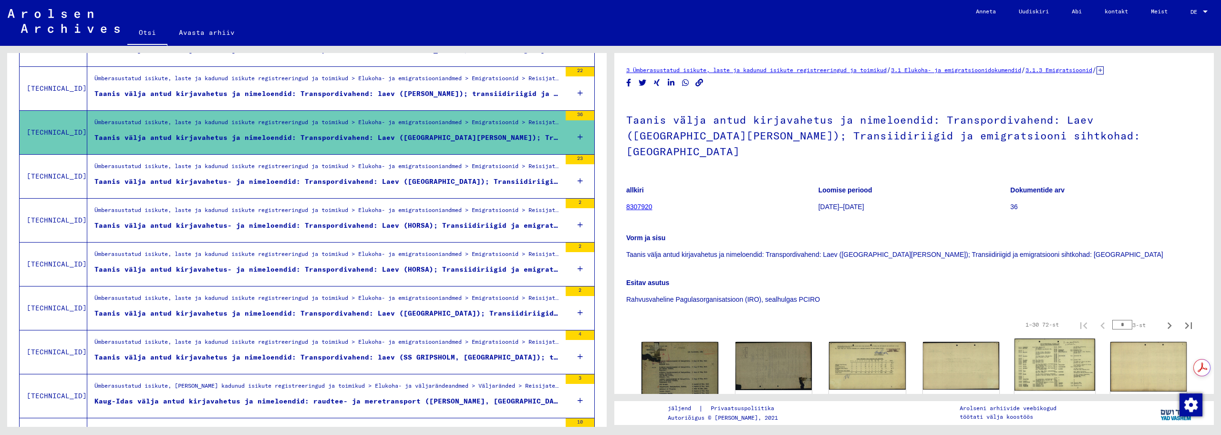
click at [1054, 338] on img at bounding box center [1055, 364] width 81 height 52
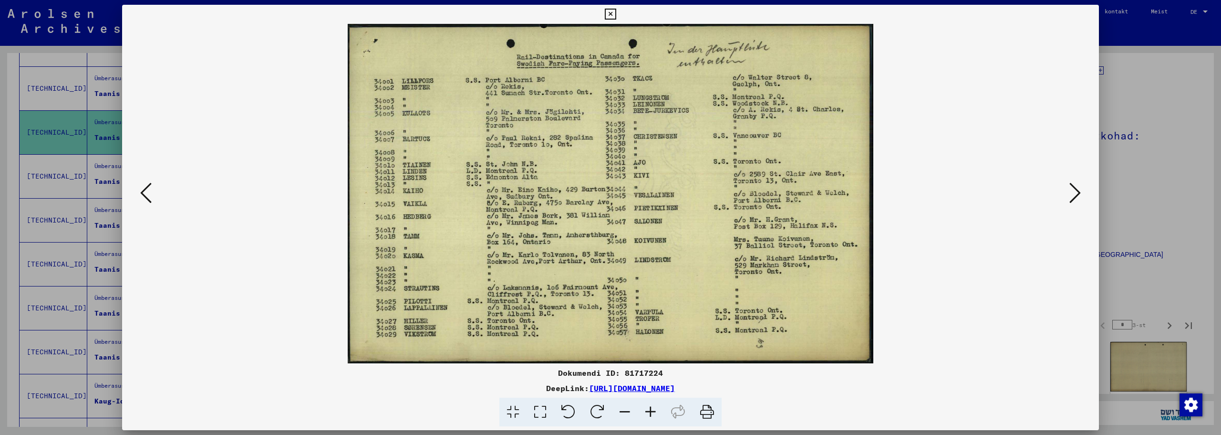
click at [1079, 190] on icon at bounding box center [1075, 192] width 11 height 23
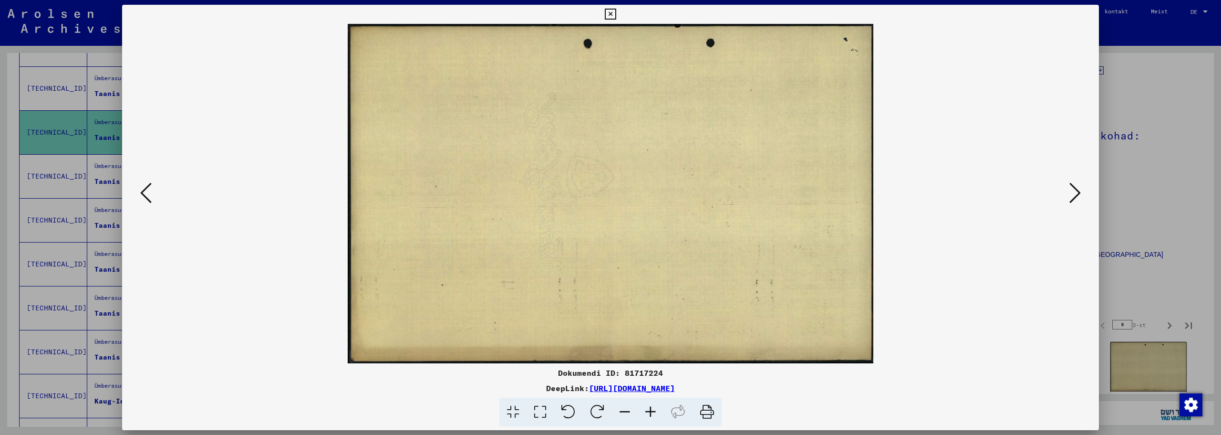
click at [1079, 190] on icon at bounding box center [1075, 192] width 11 height 23
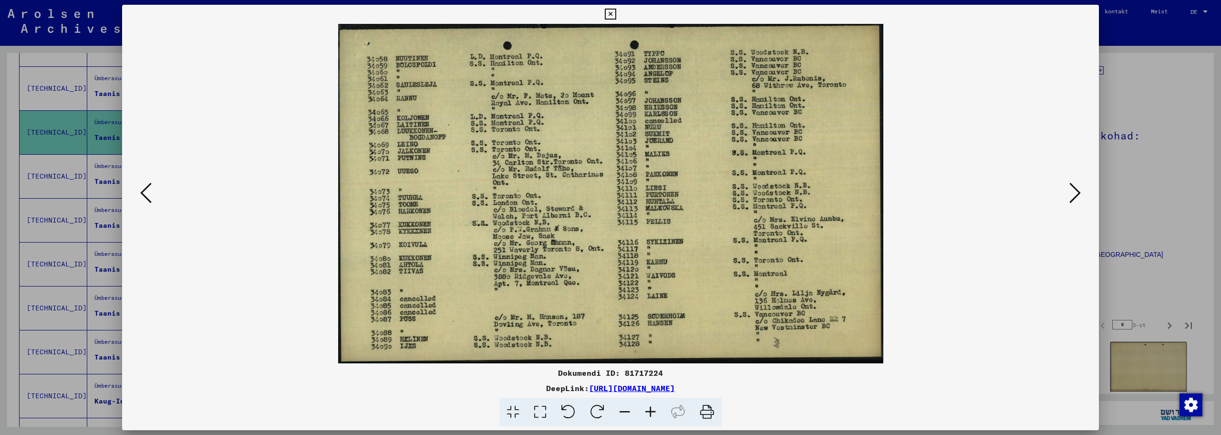
click at [606, 12] on icon at bounding box center [610, 14] width 11 height 11
